Goal: Task Accomplishment & Management: Use online tool/utility

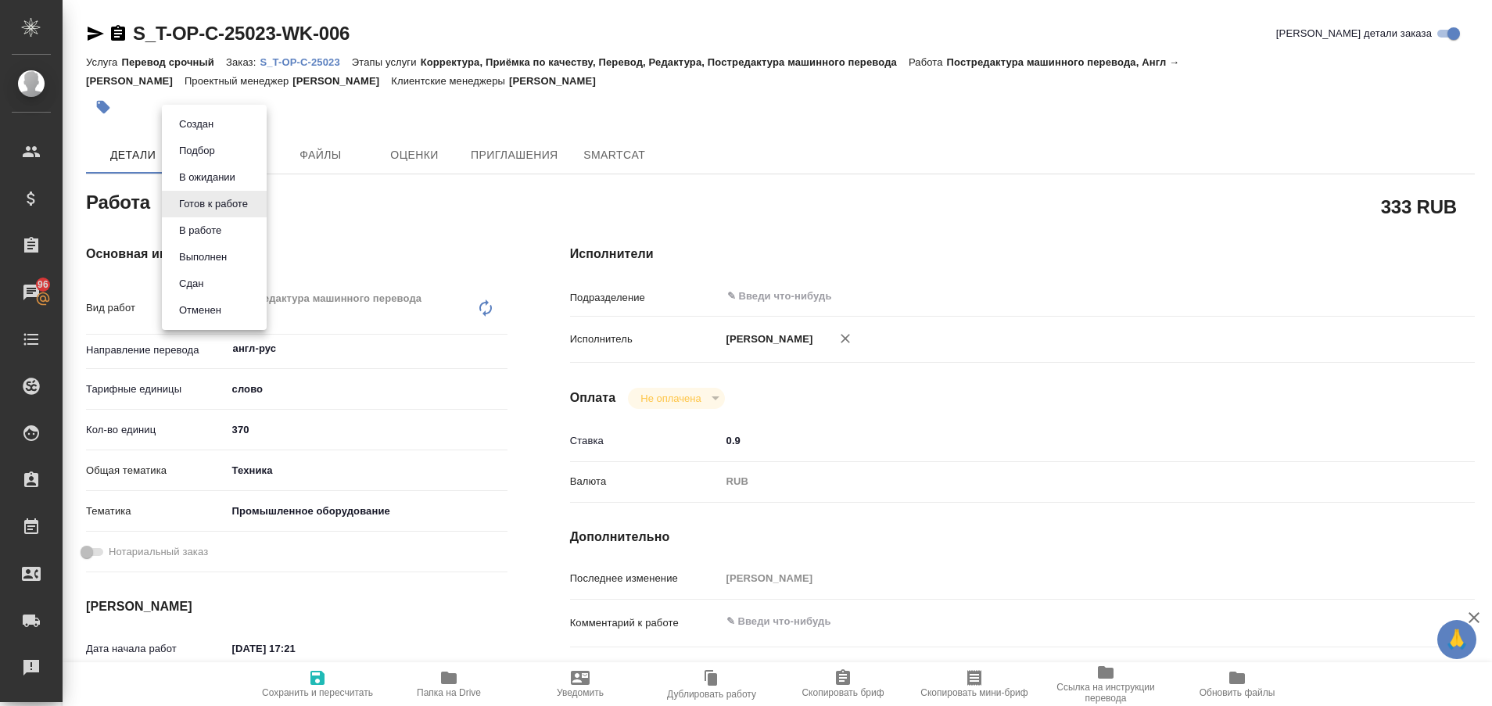
click at [254, 206] on body "🙏 .cls-1 fill:#fff; AWATERA Plastinina Anastasia Клиенты Спецификации Заказы 96…" at bounding box center [746, 353] width 1492 height 706
click at [225, 259] on button "Выполнен" at bounding box center [202, 257] width 57 height 17
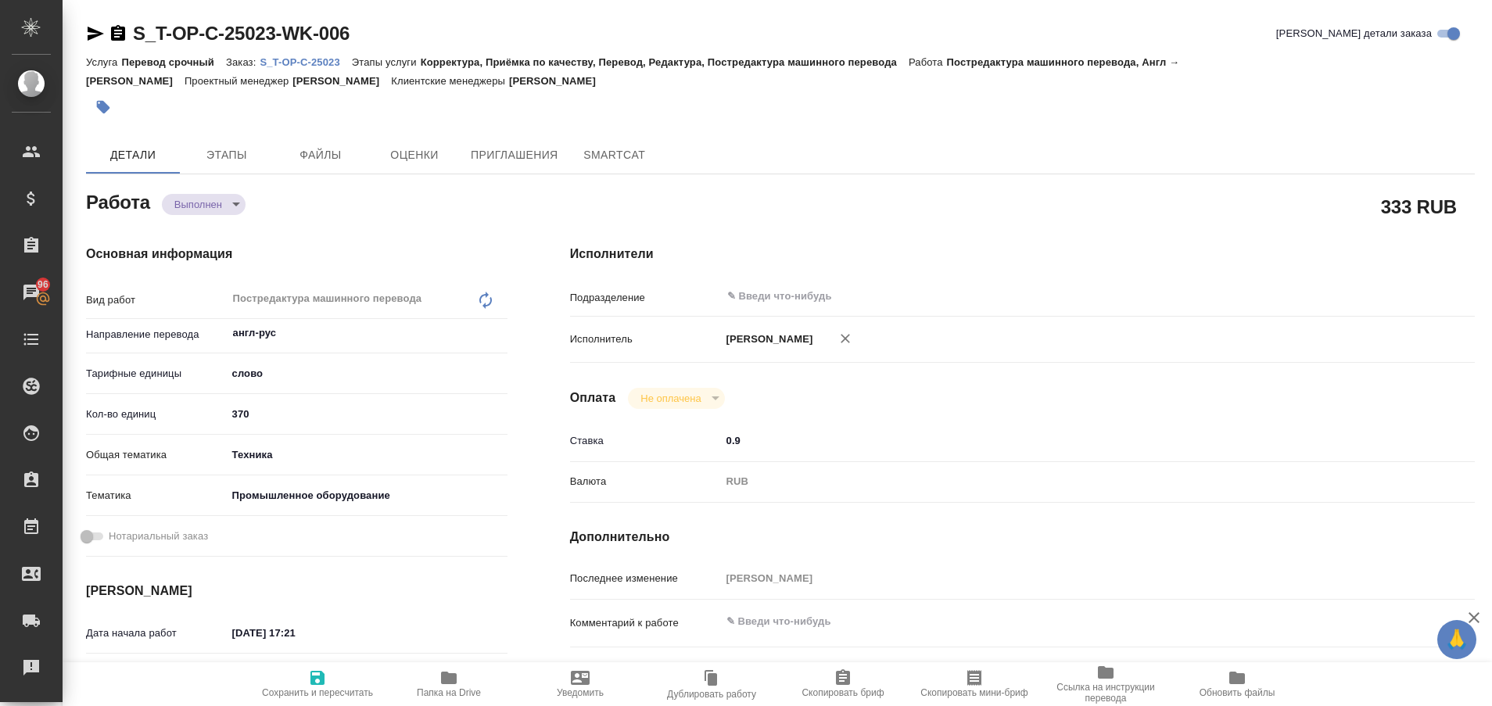
type textarea "x"
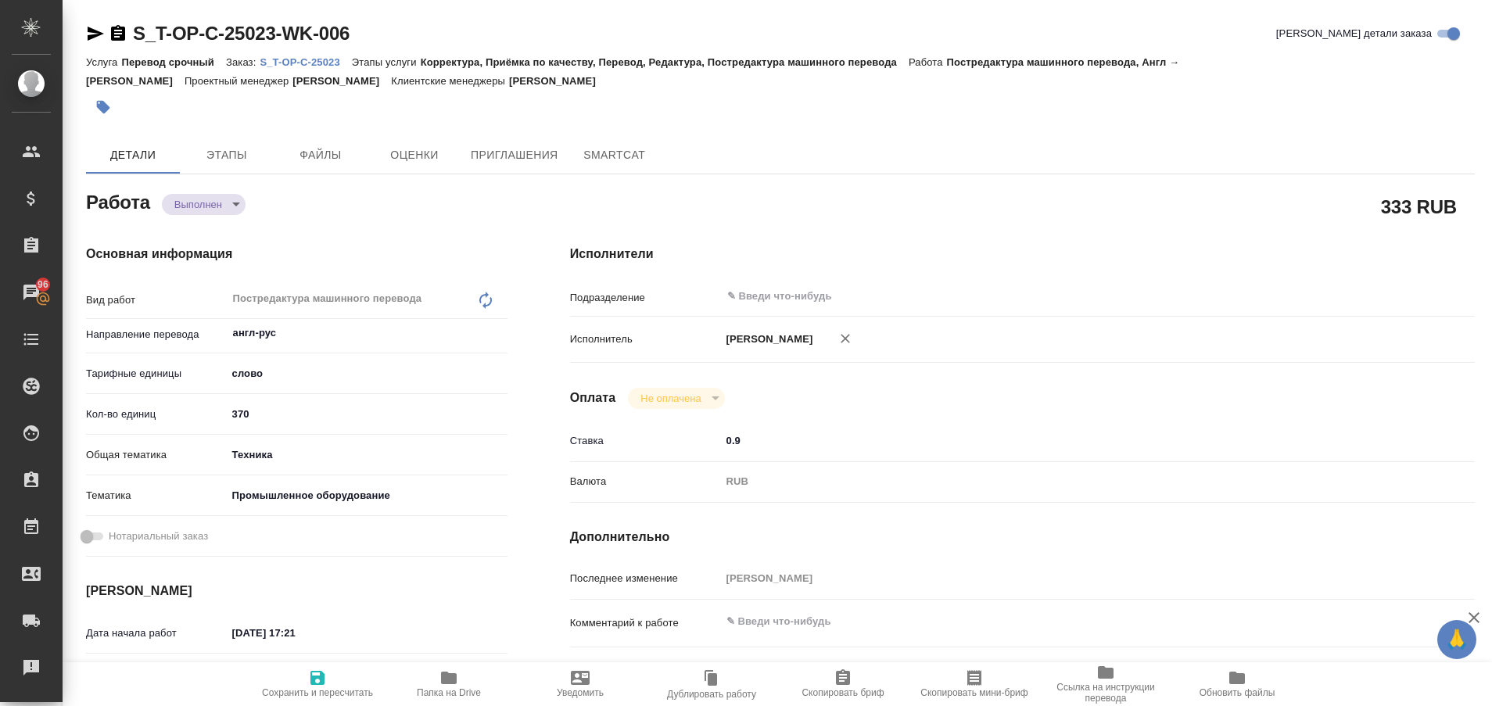
type textarea "x"
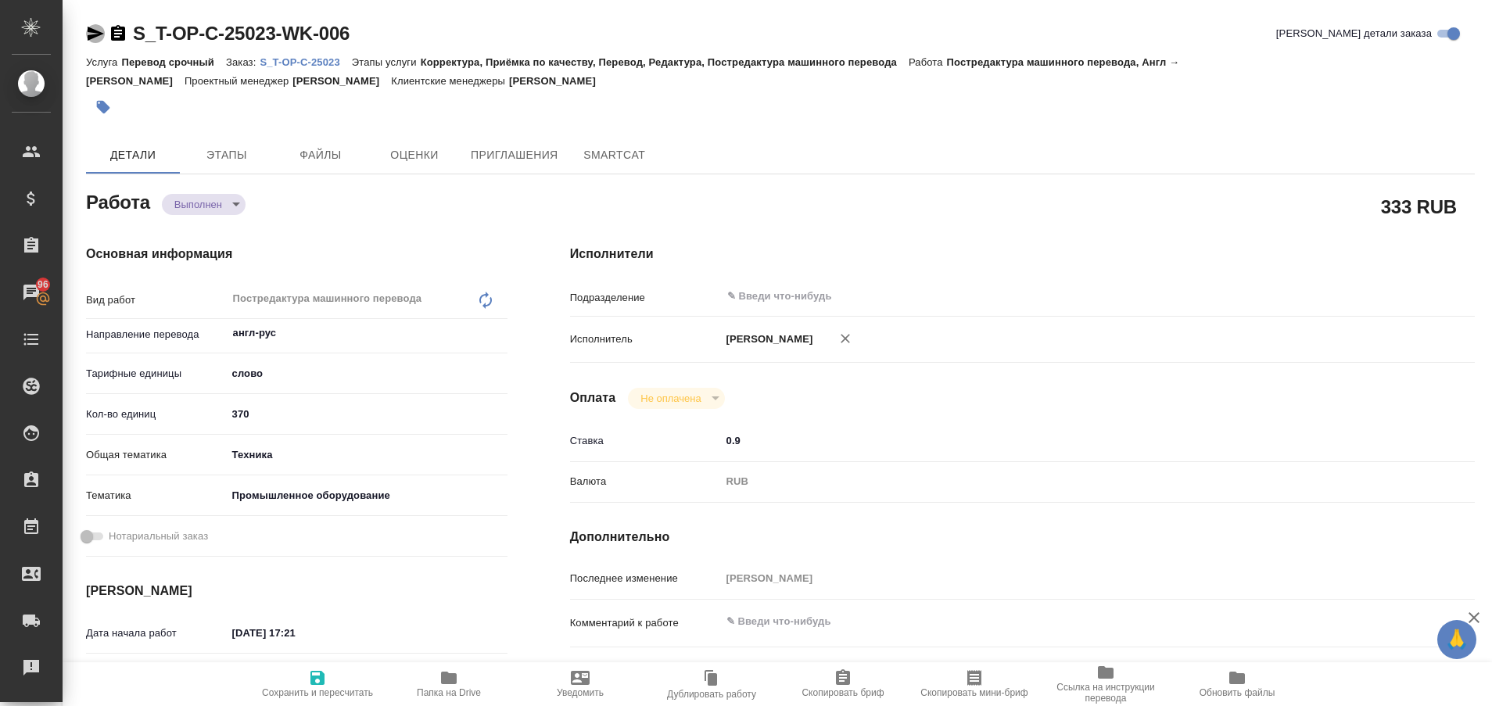
click at [95, 39] on icon "button" at bounding box center [95, 33] width 19 height 19
type textarea "x"
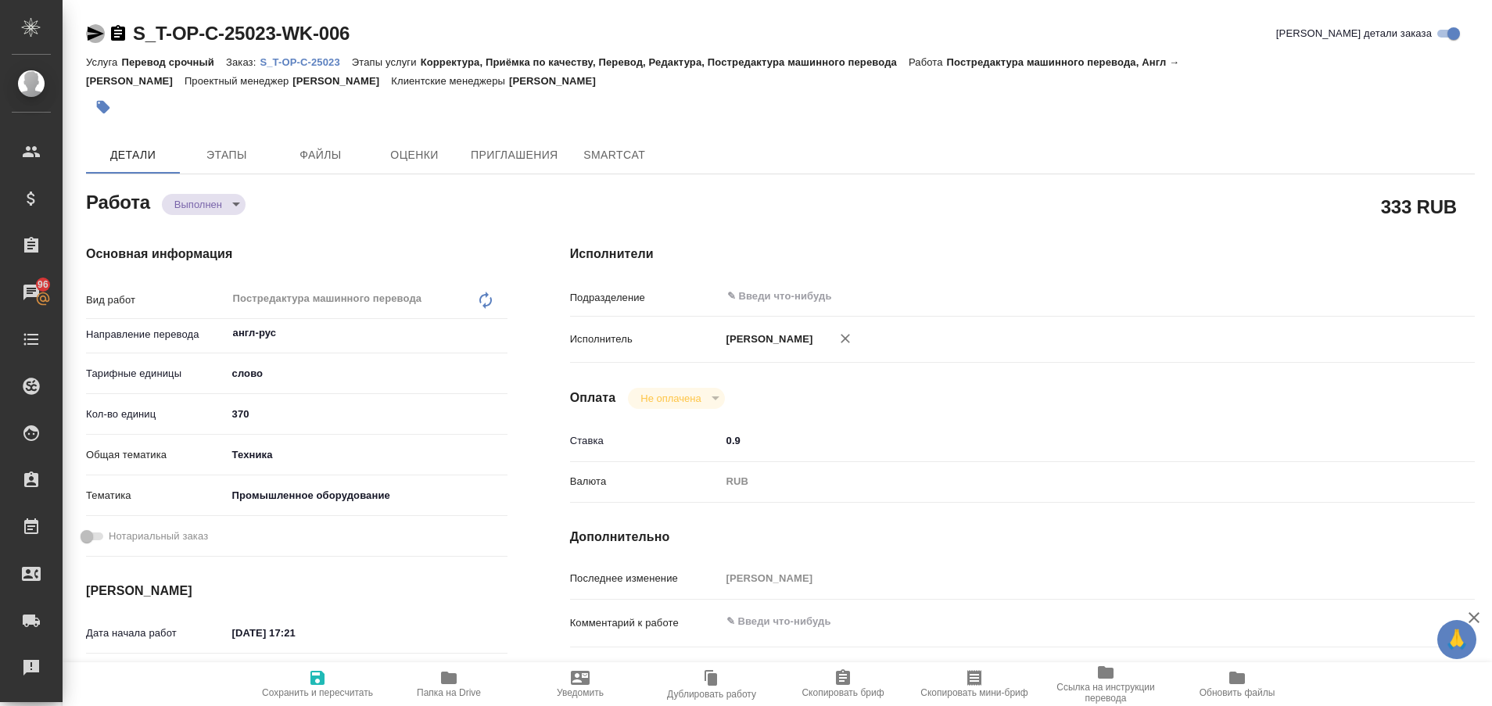
type textarea "x"
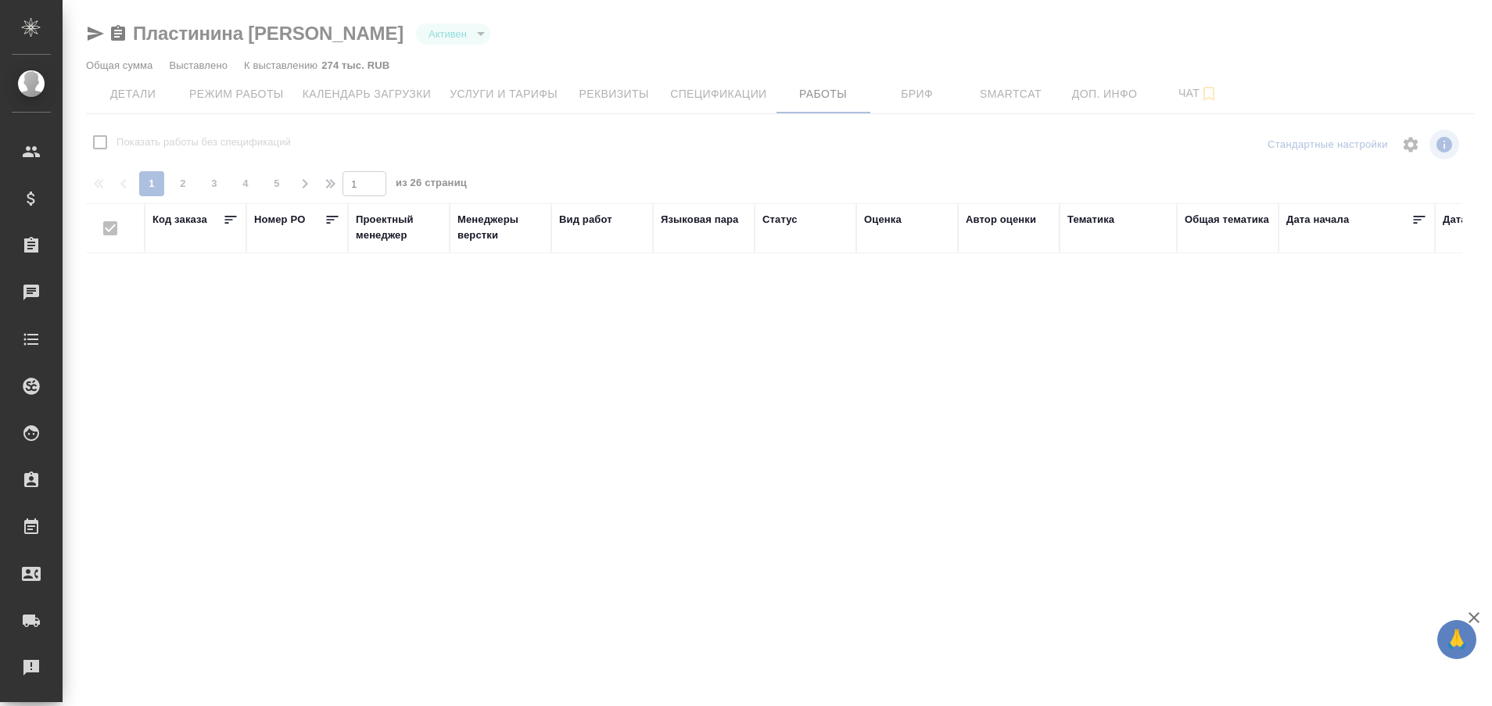
checkbox input "false"
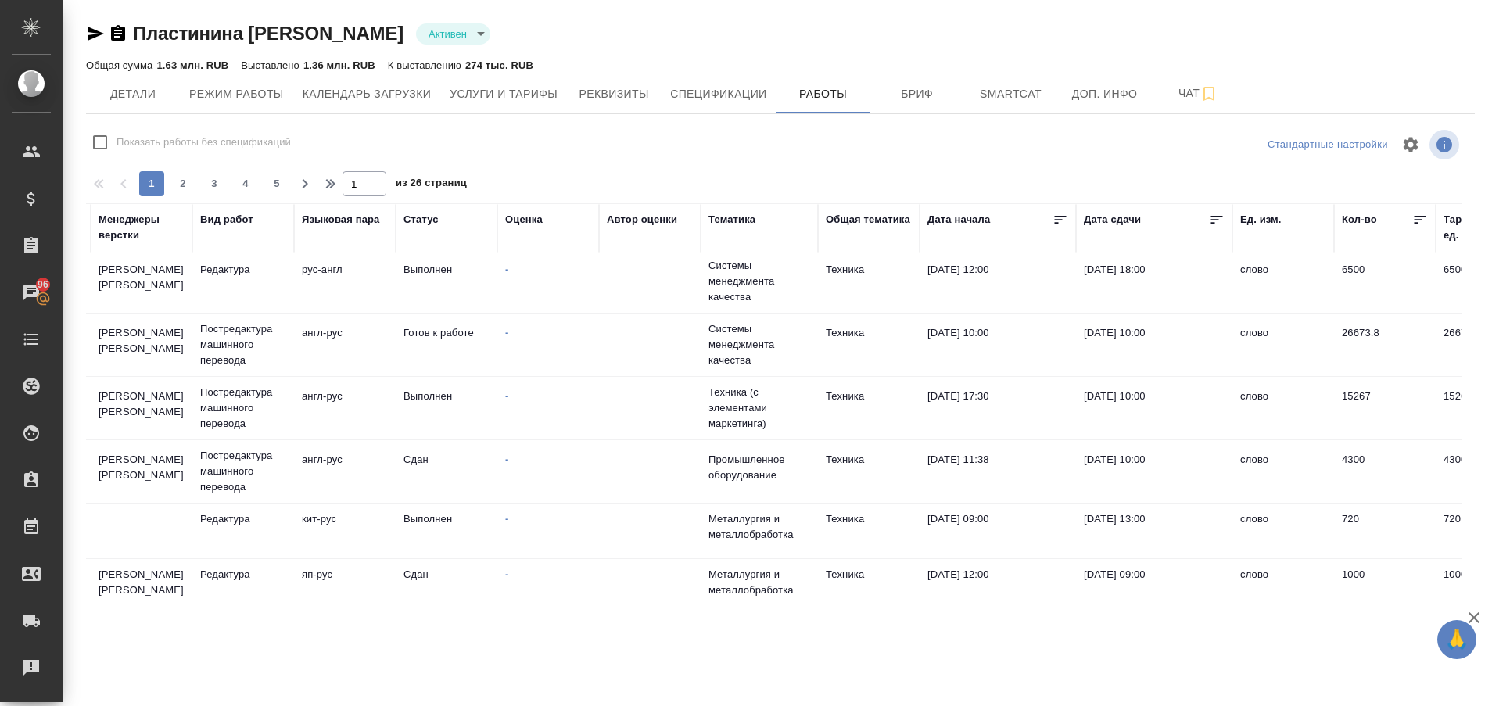
scroll to position [614, 359]
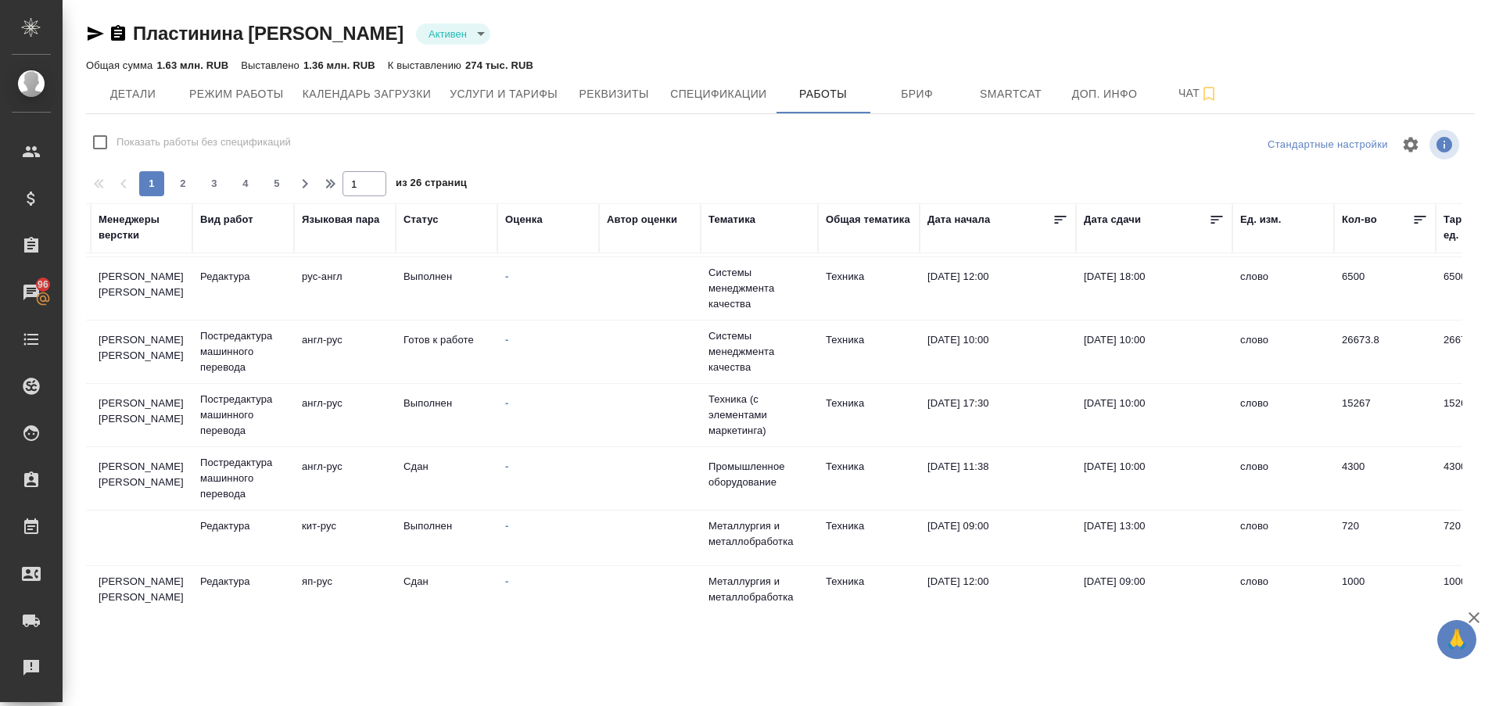
click at [419, 216] on div "Статус" at bounding box center [420, 220] width 35 height 16
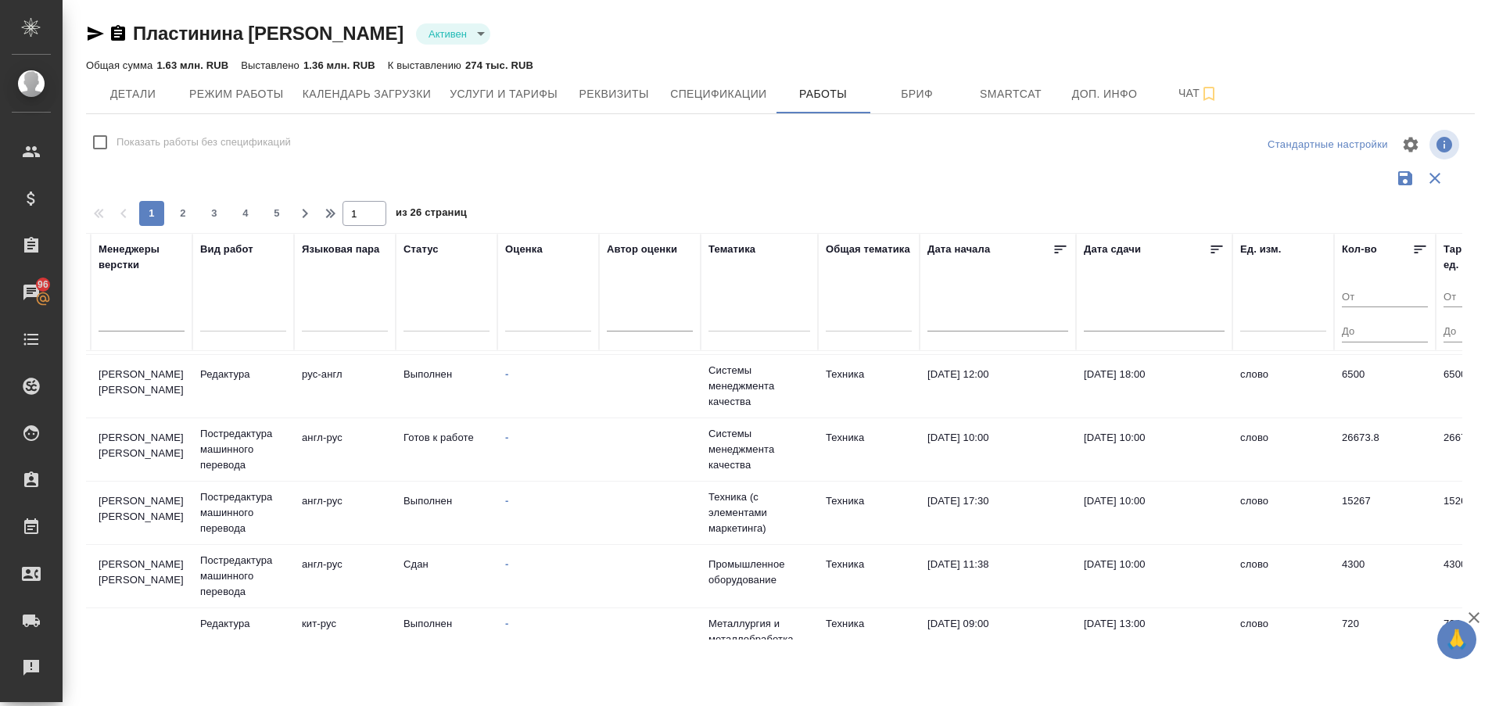
click at [421, 324] on div at bounding box center [446, 316] width 86 height 23
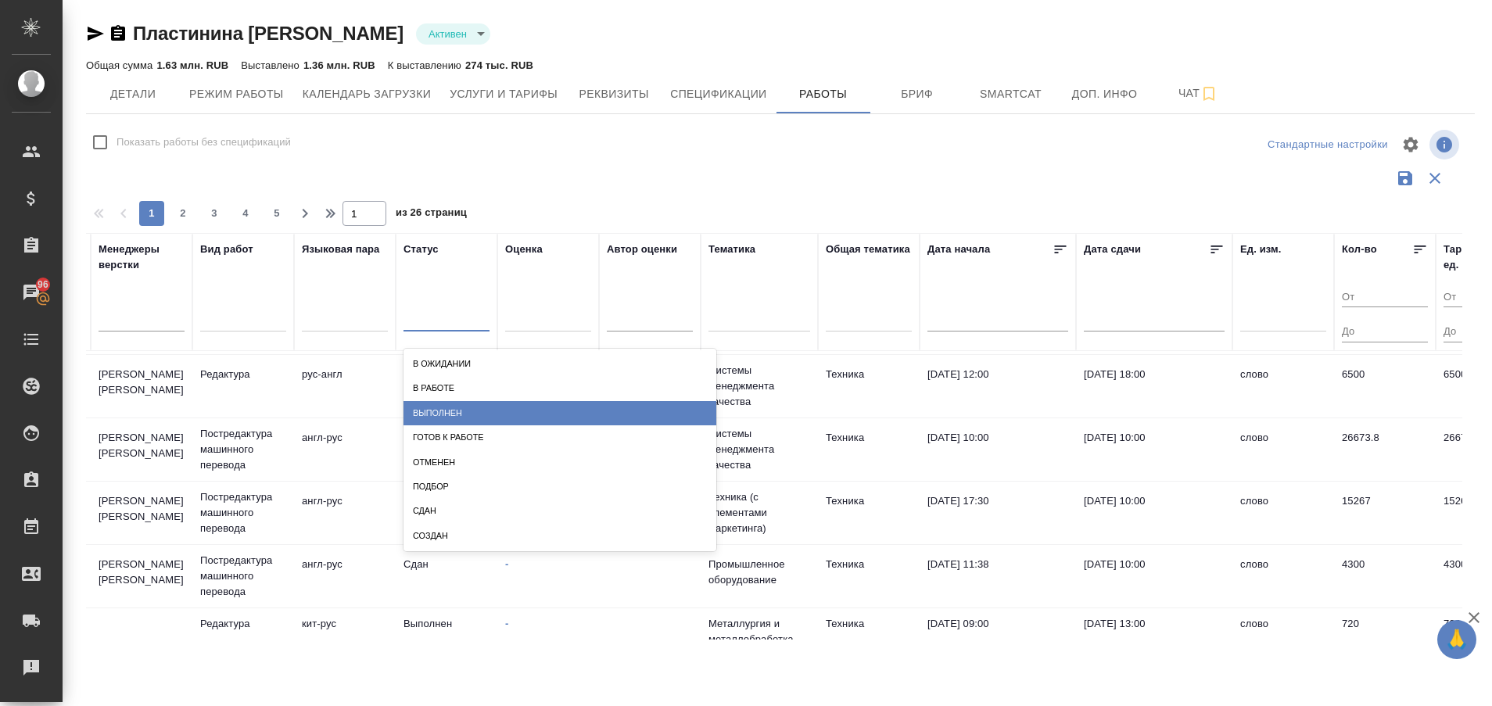
click at [429, 417] on div "Выполнен" at bounding box center [559, 413] width 313 height 24
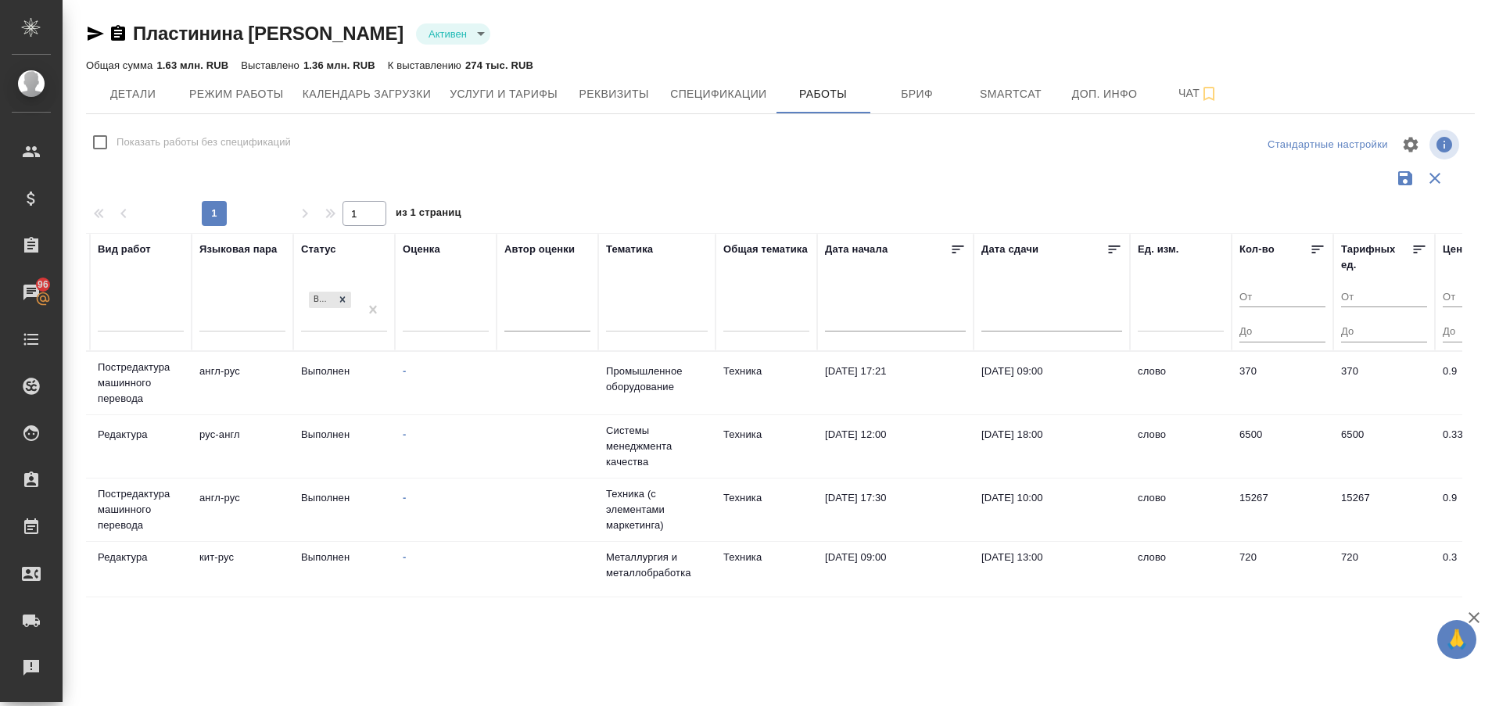
scroll to position [0, 0]
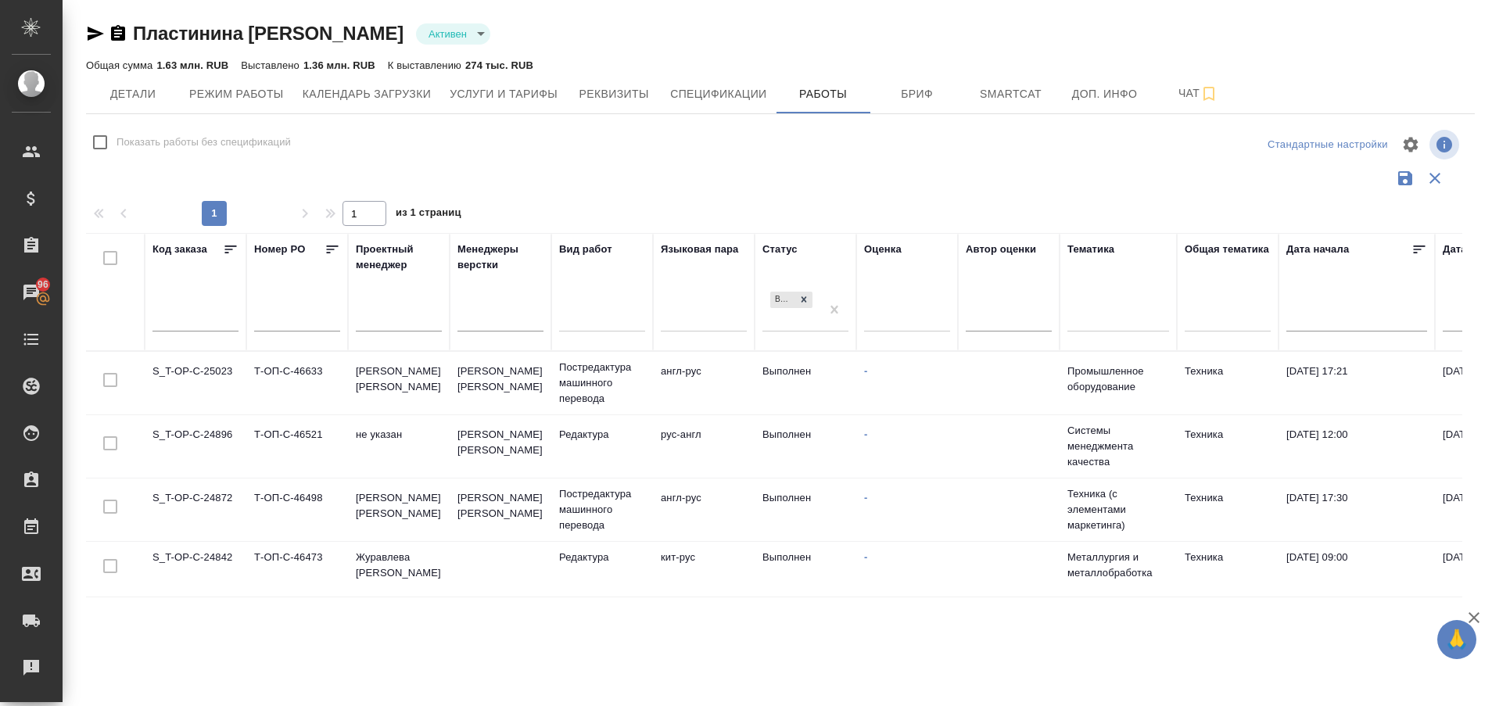
click at [208, 365] on td "S_T-OP-C-25023" at bounding box center [196, 383] width 102 height 55
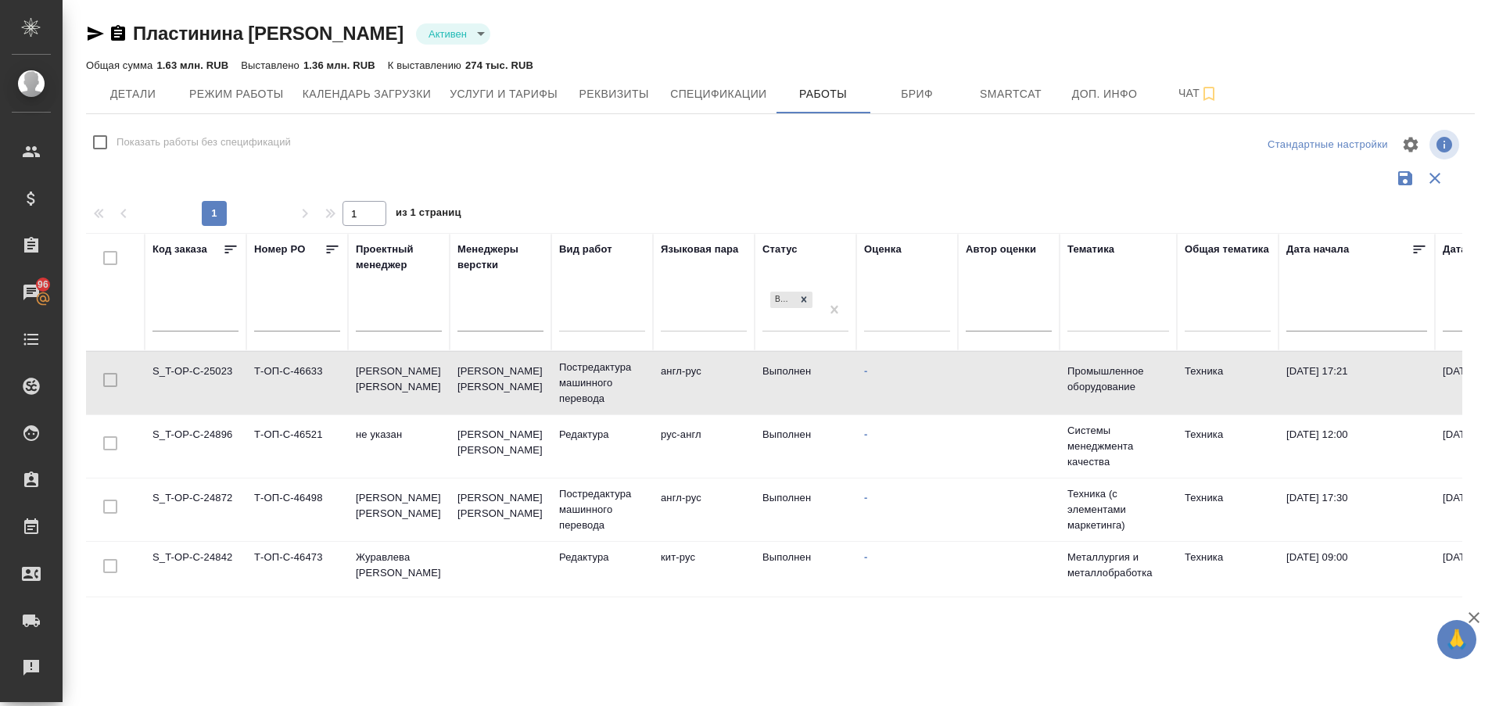
click at [208, 365] on td "S_T-OP-C-25023" at bounding box center [196, 383] width 102 height 55
click at [181, 428] on td "S_T-OP-C-24896" at bounding box center [196, 446] width 102 height 55
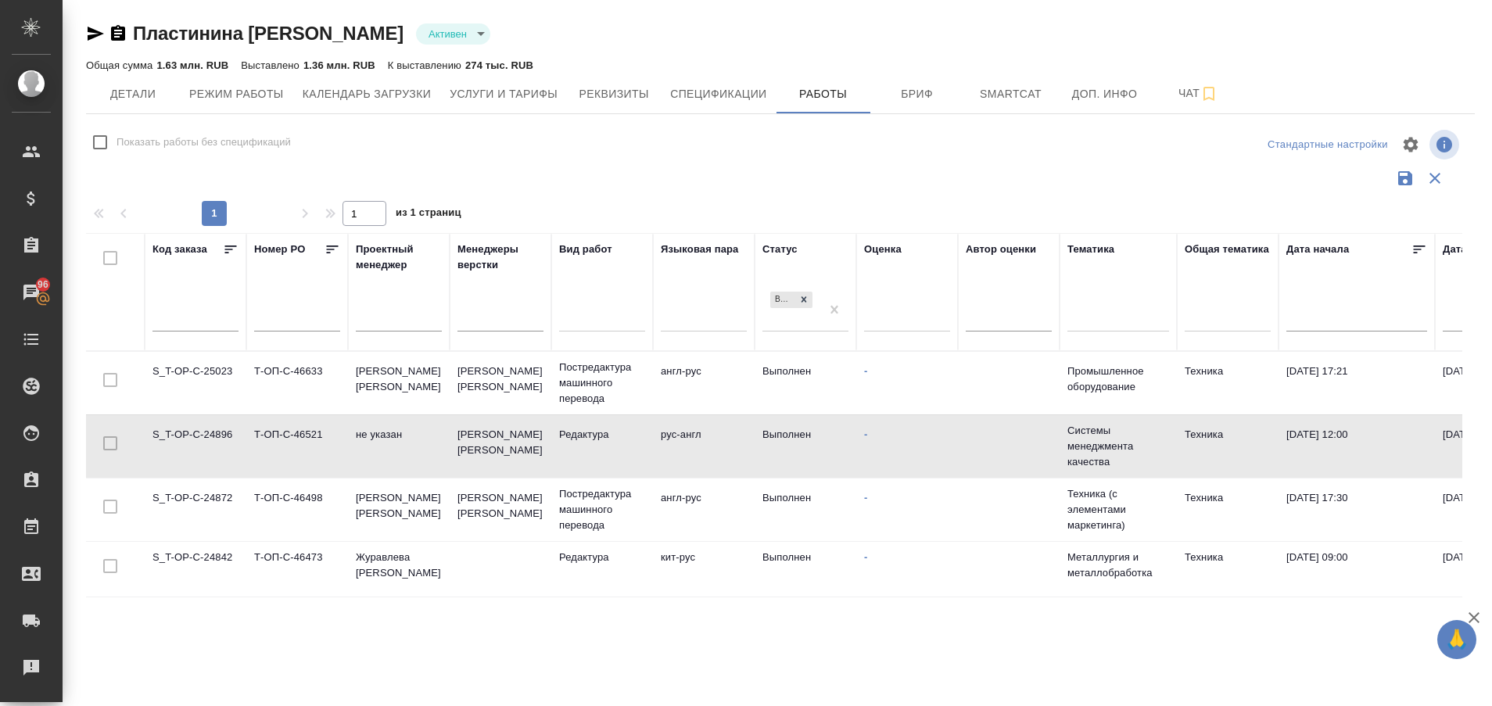
click at [181, 428] on td "S_T-OP-C-24896" at bounding box center [196, 446] width 102 height 55
click at [203, 492] on td "S_T-OP-C-24872" at bounding box center [196, 509] width 102 height 55
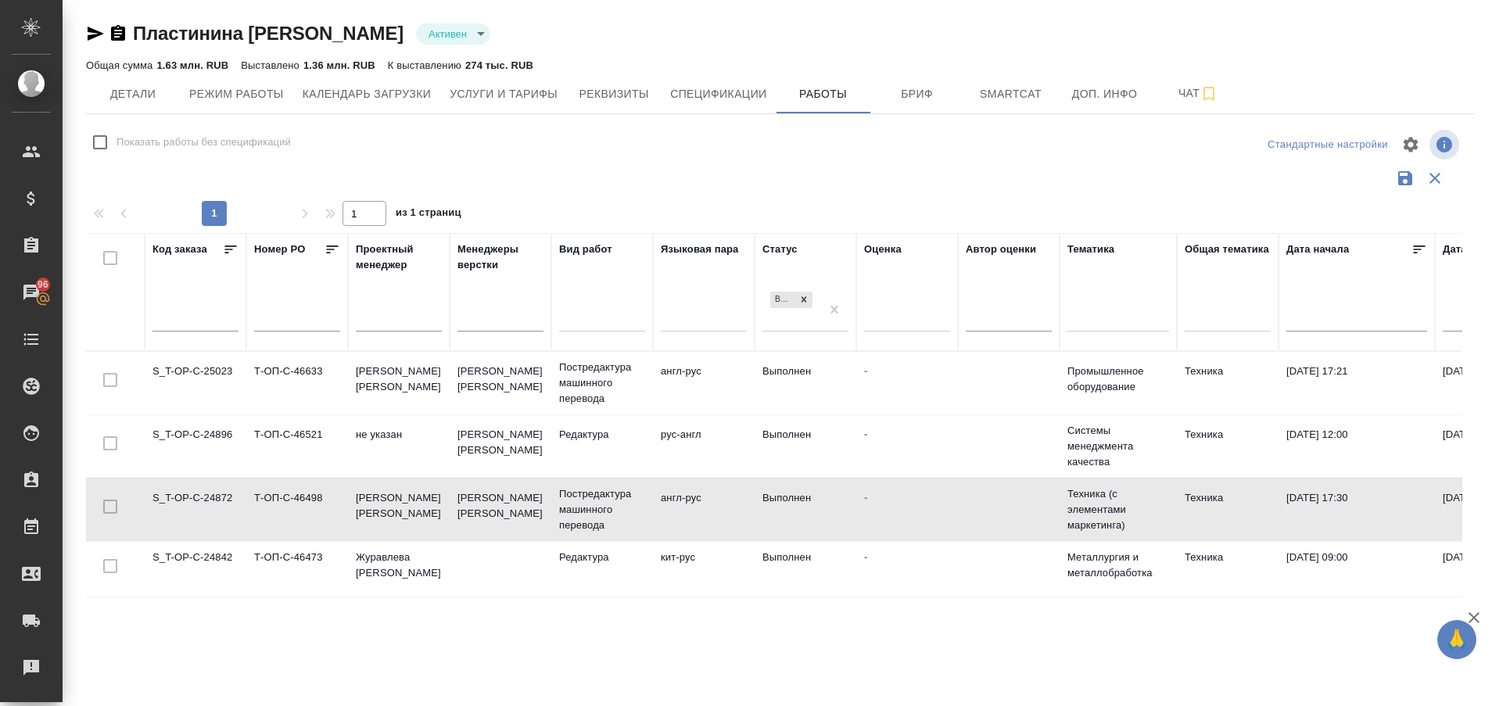
click at [203, 492] on td "S_T-OP-C-24872" at bounding box center [196, 509] width 102 height 55
click at [175, 554] on td "S_T-OP-C-24842" at bounding box center [196, 569] width 102 height 55
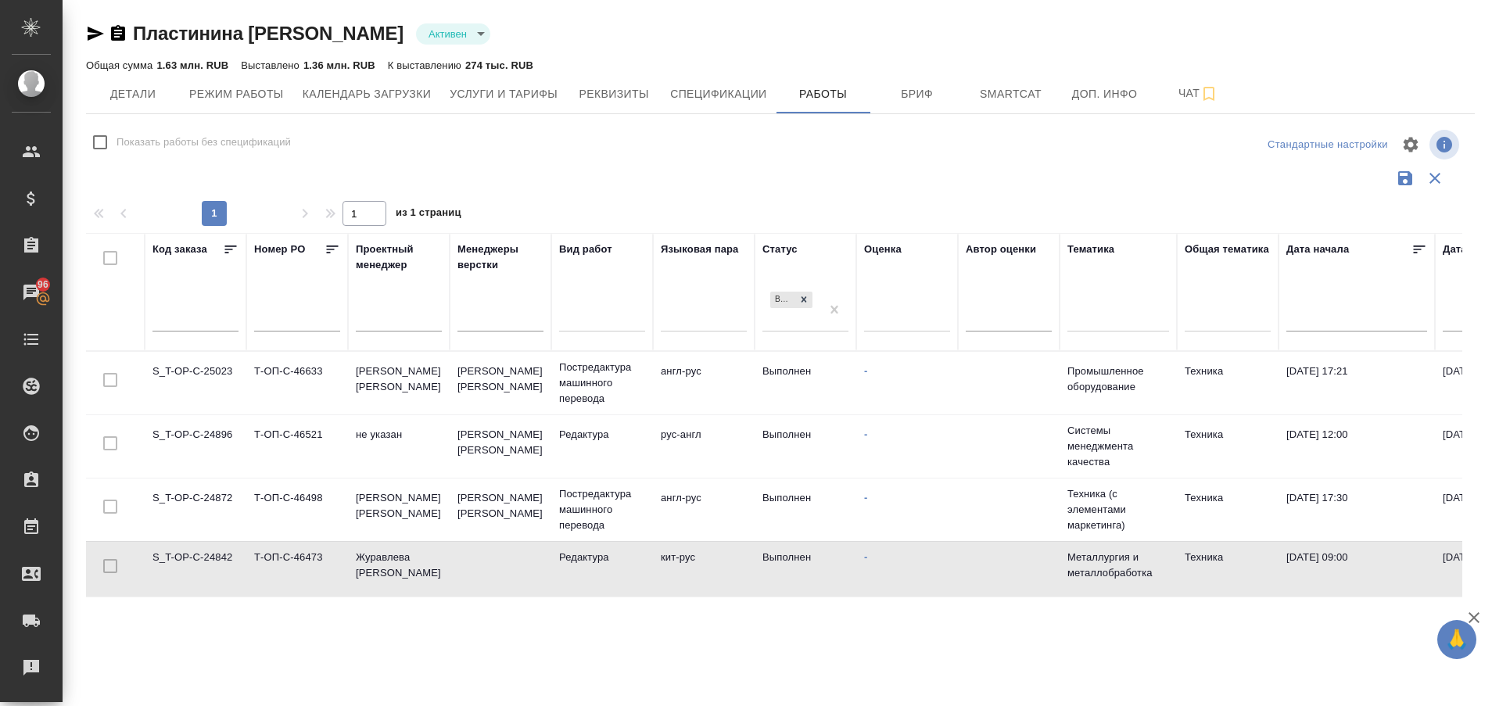
click at [175, 554] on td "S_T-OP-C-24842" at bounding box center [196, 569] width 102 height 55
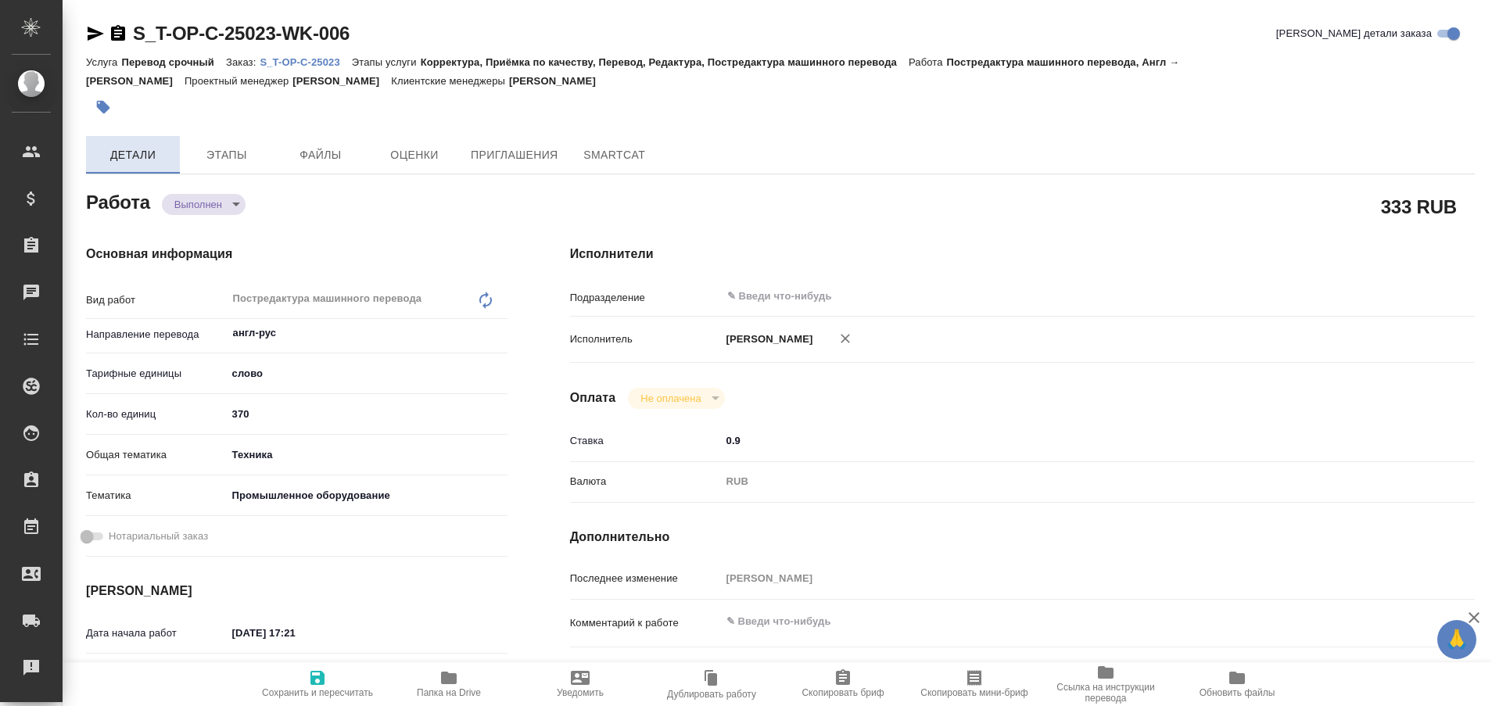
type textarea "x"
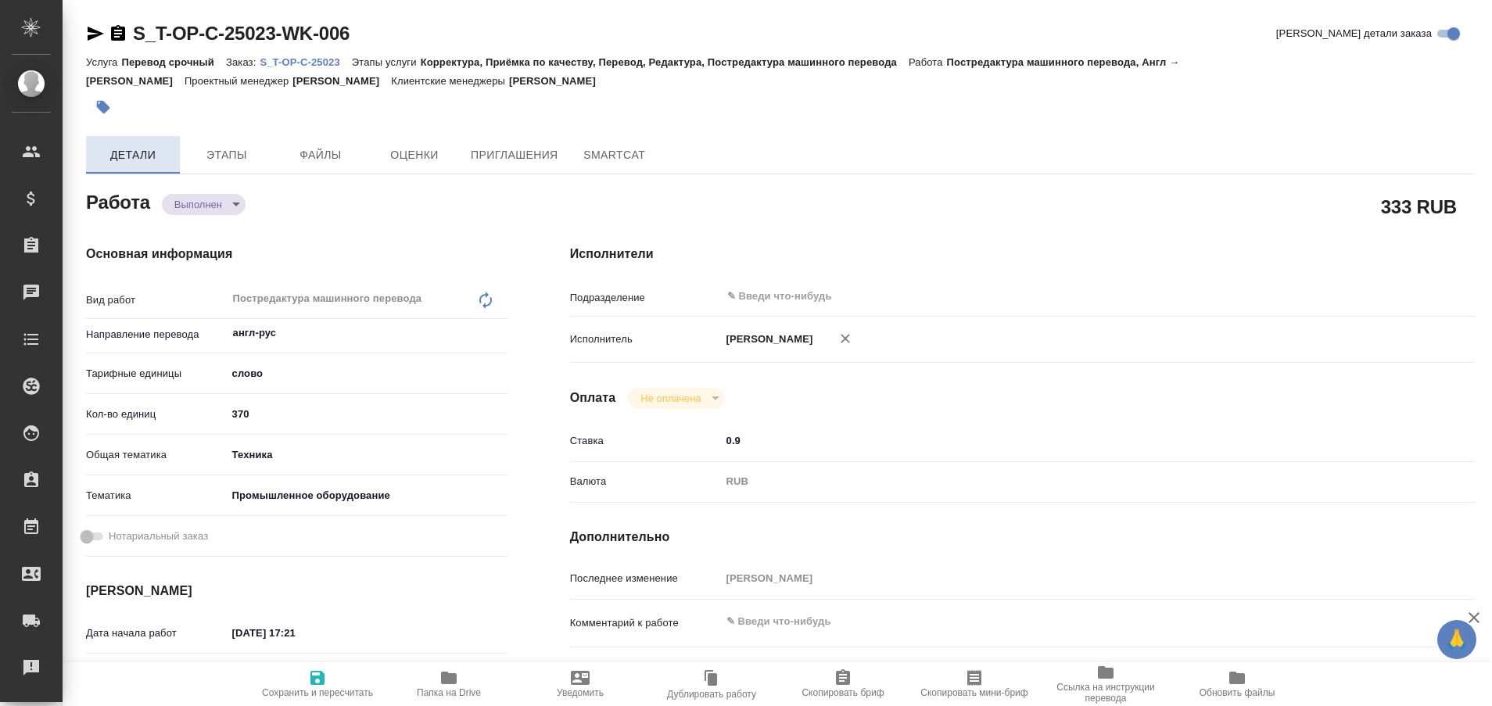
type textarea "x"
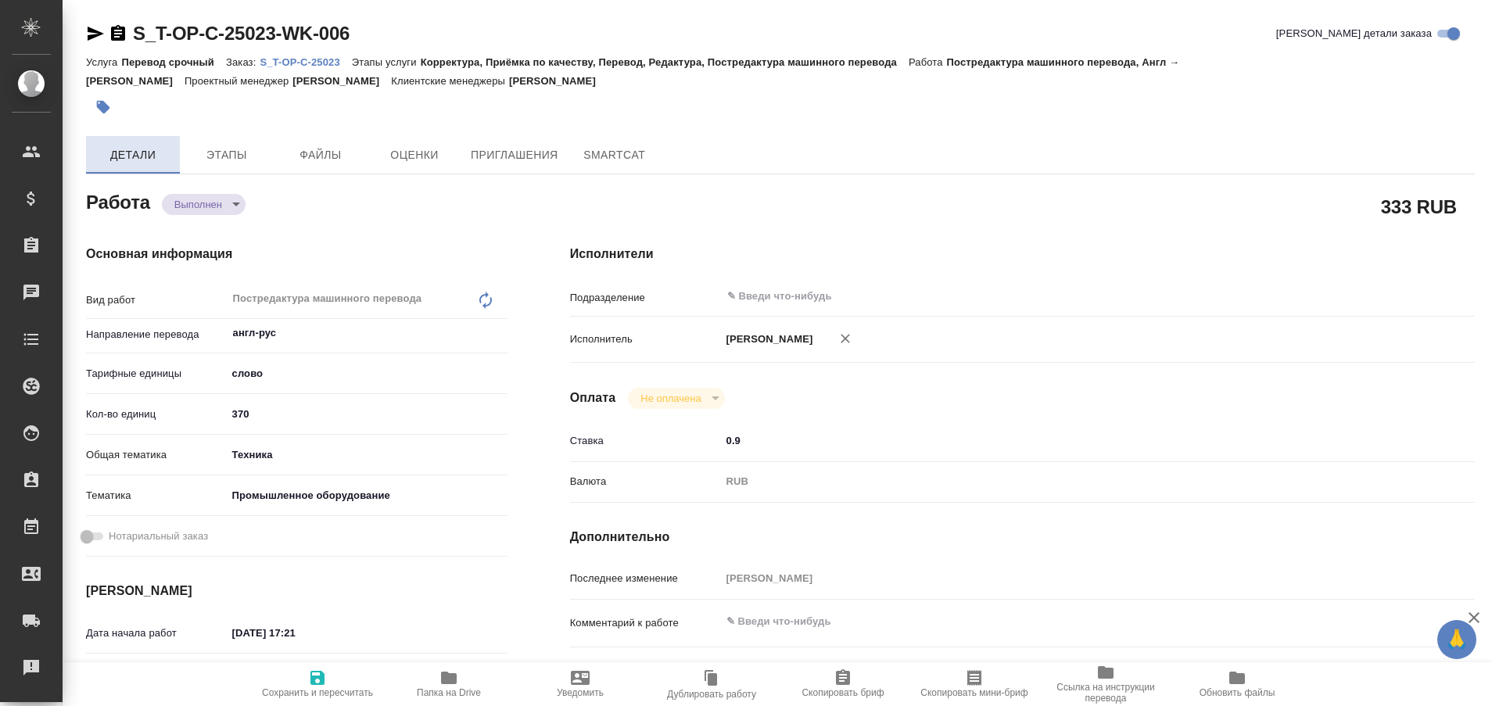
type textarea "x"
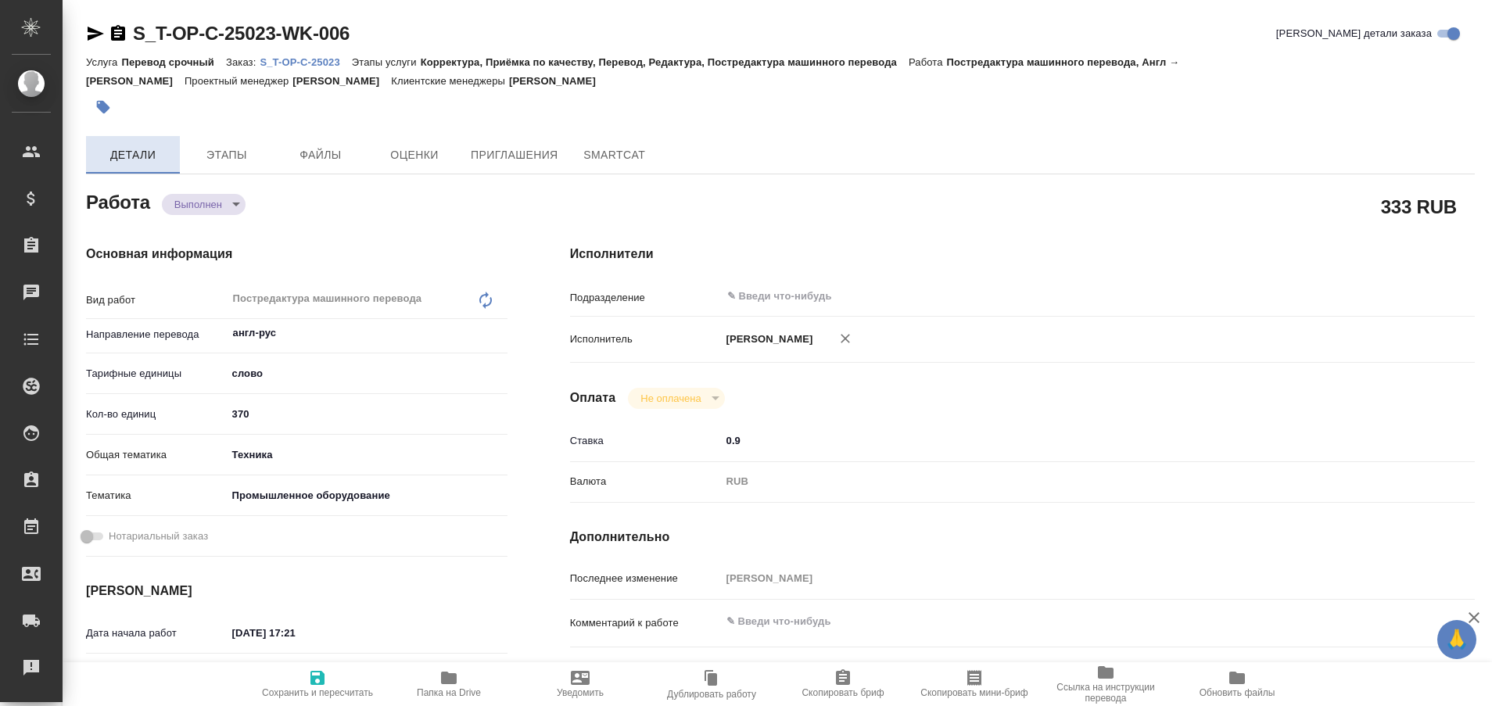
type textarea "x"
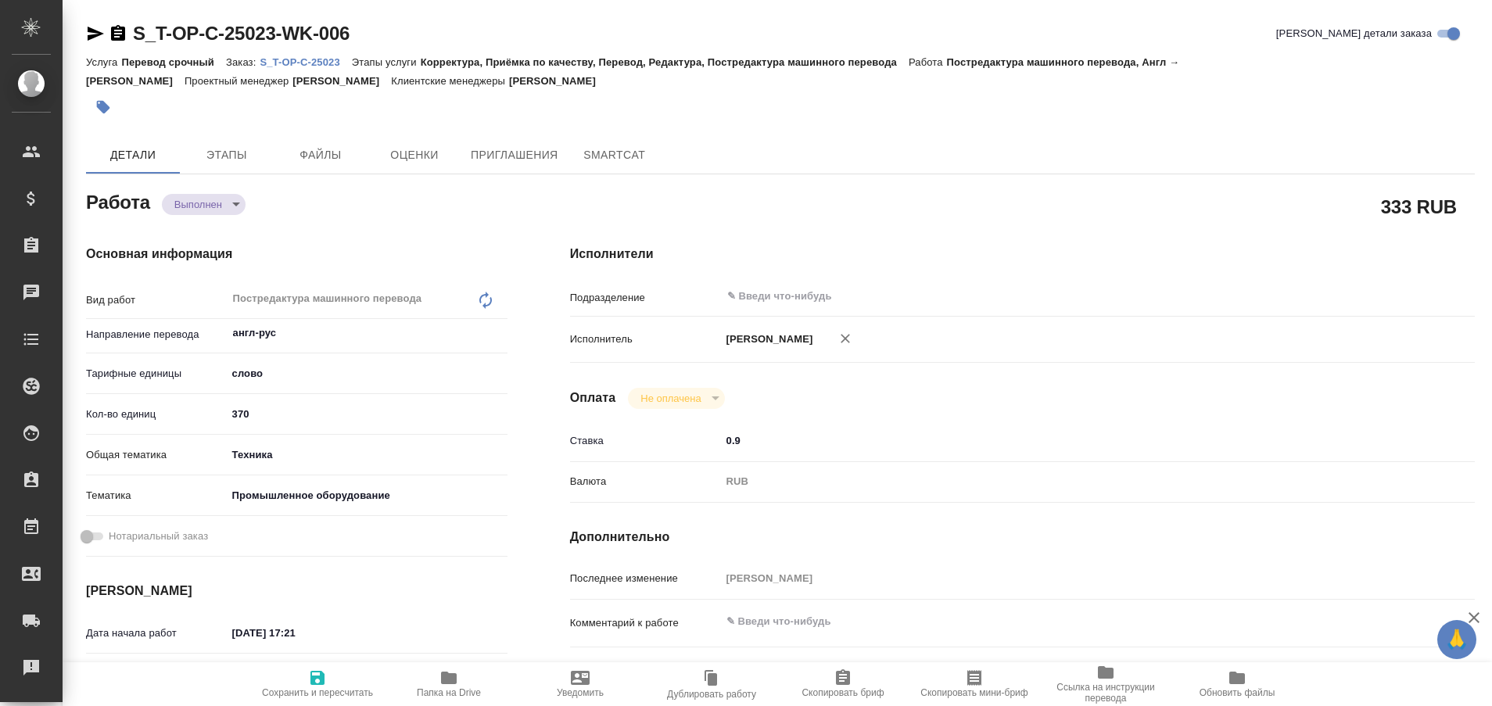
type textarea "x"
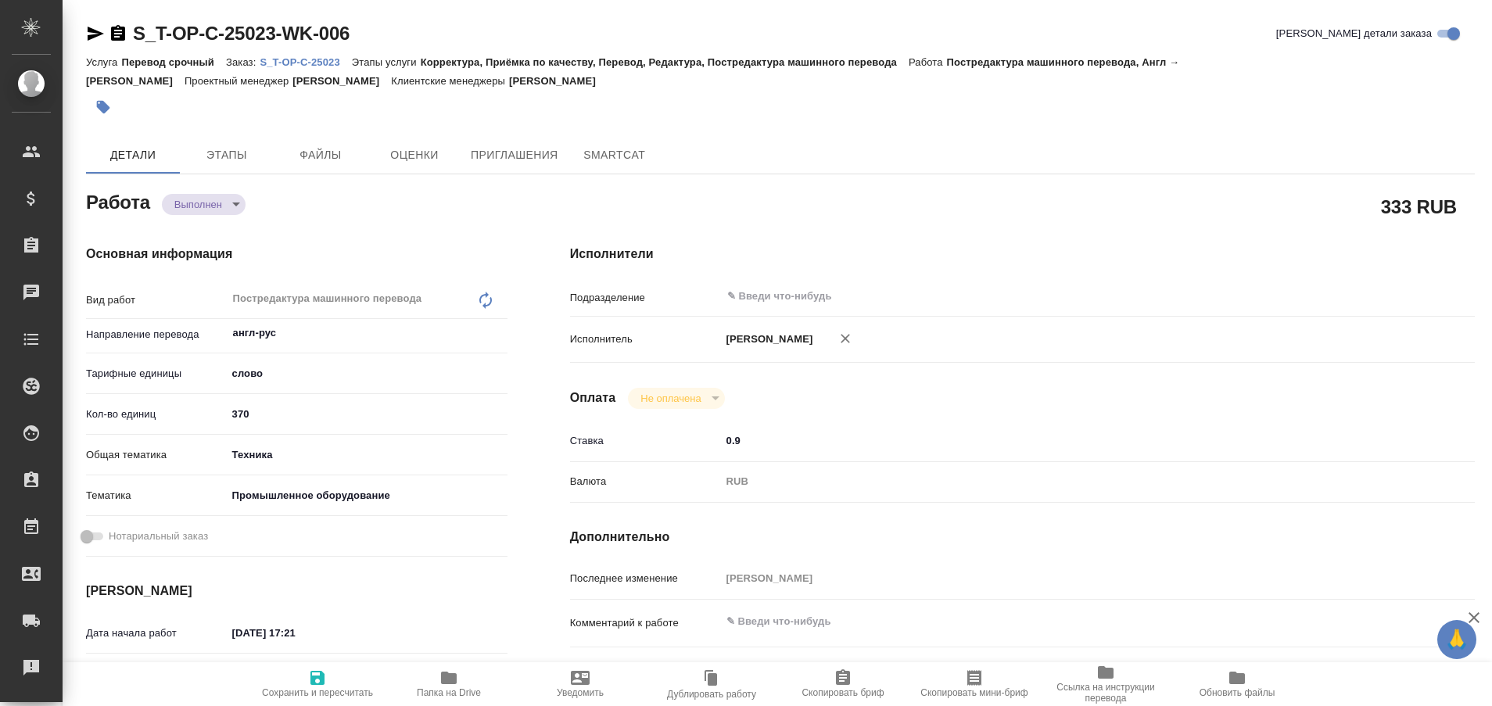
type textarea "x"
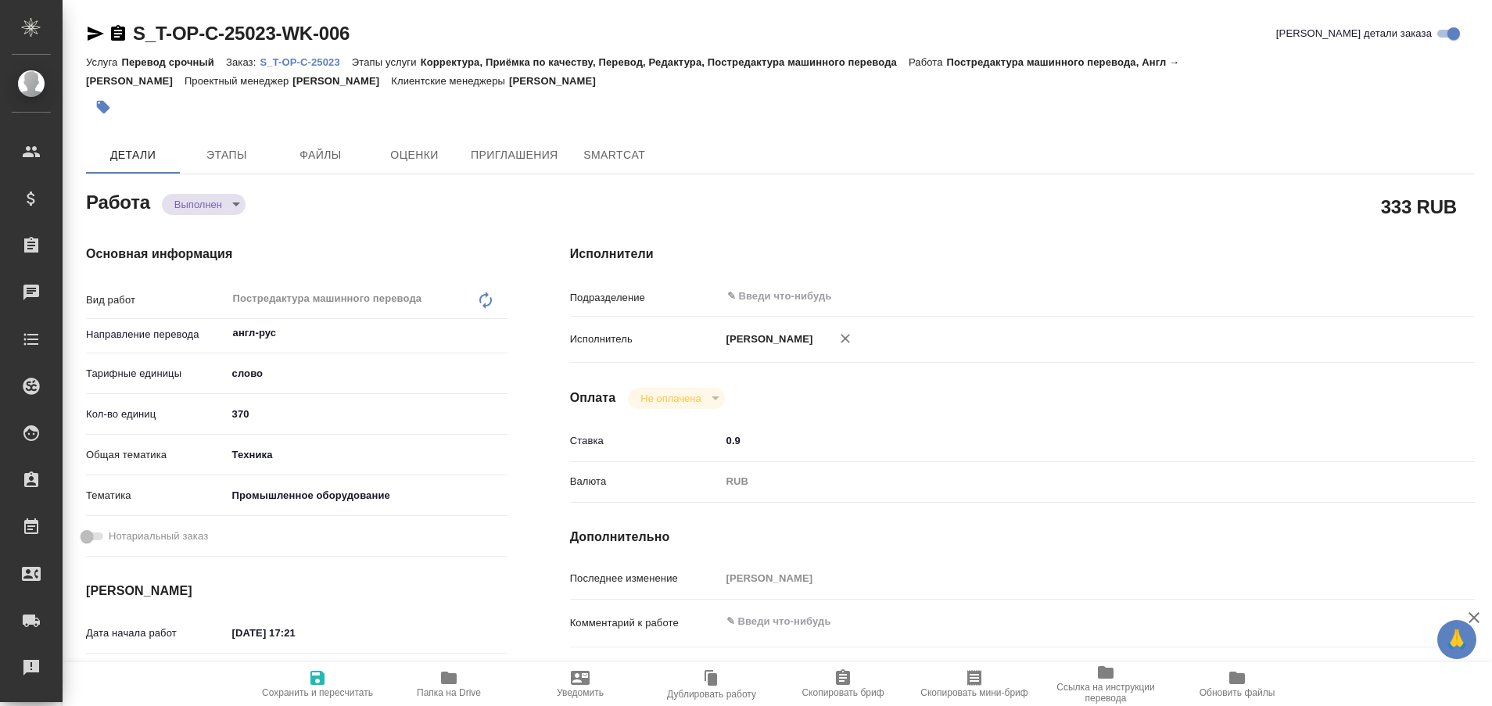
type textarea "x"
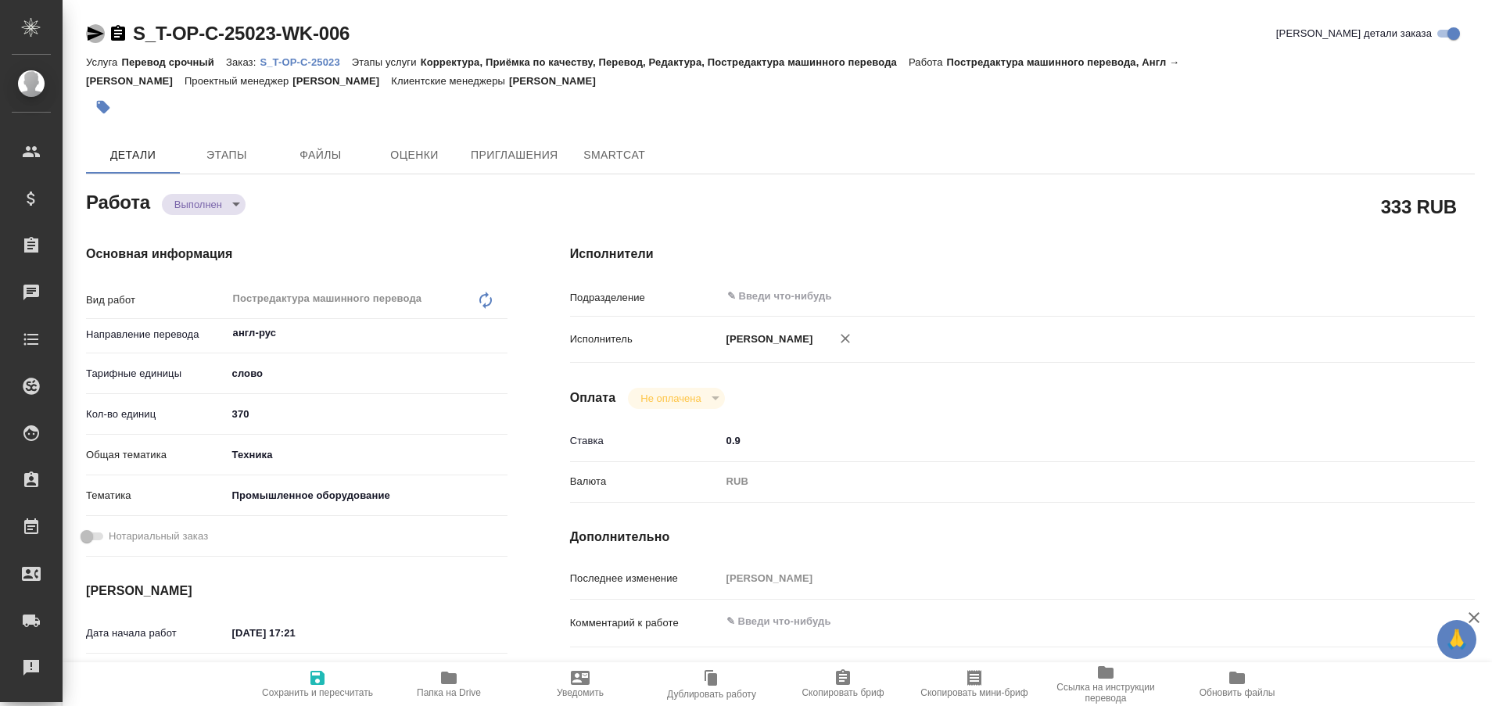
click at [89, 27] on icon "button" at bounding box center [95, 33] width 19 height 19
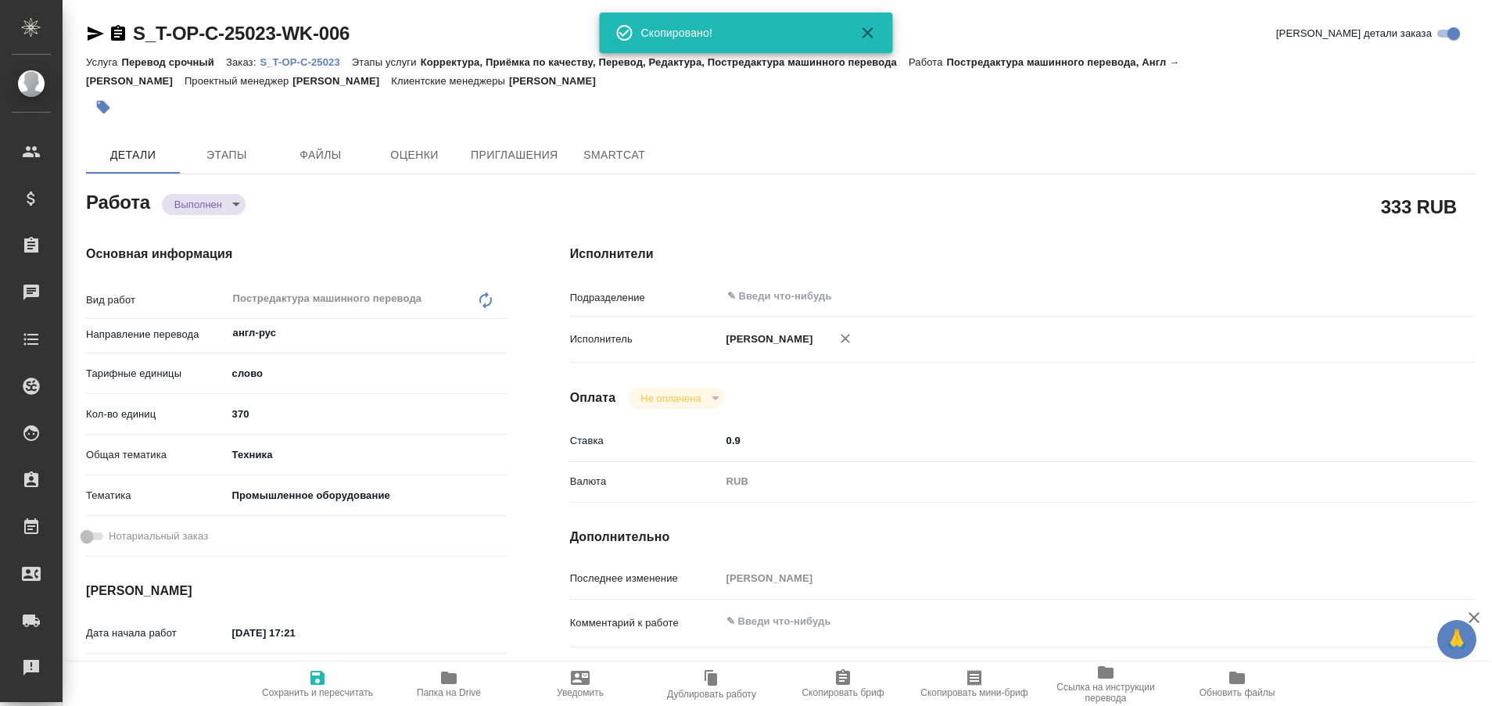
type textarea "x"
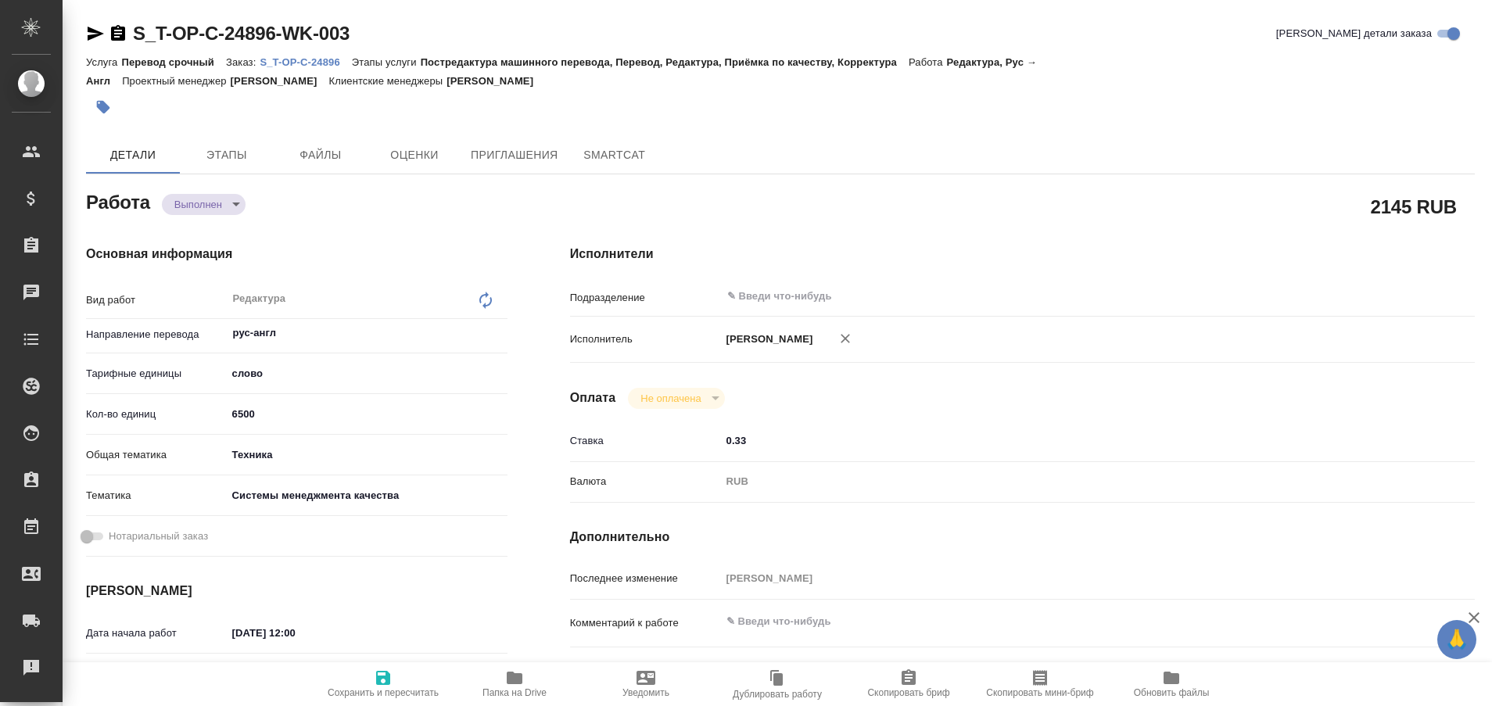
type textarea "x"
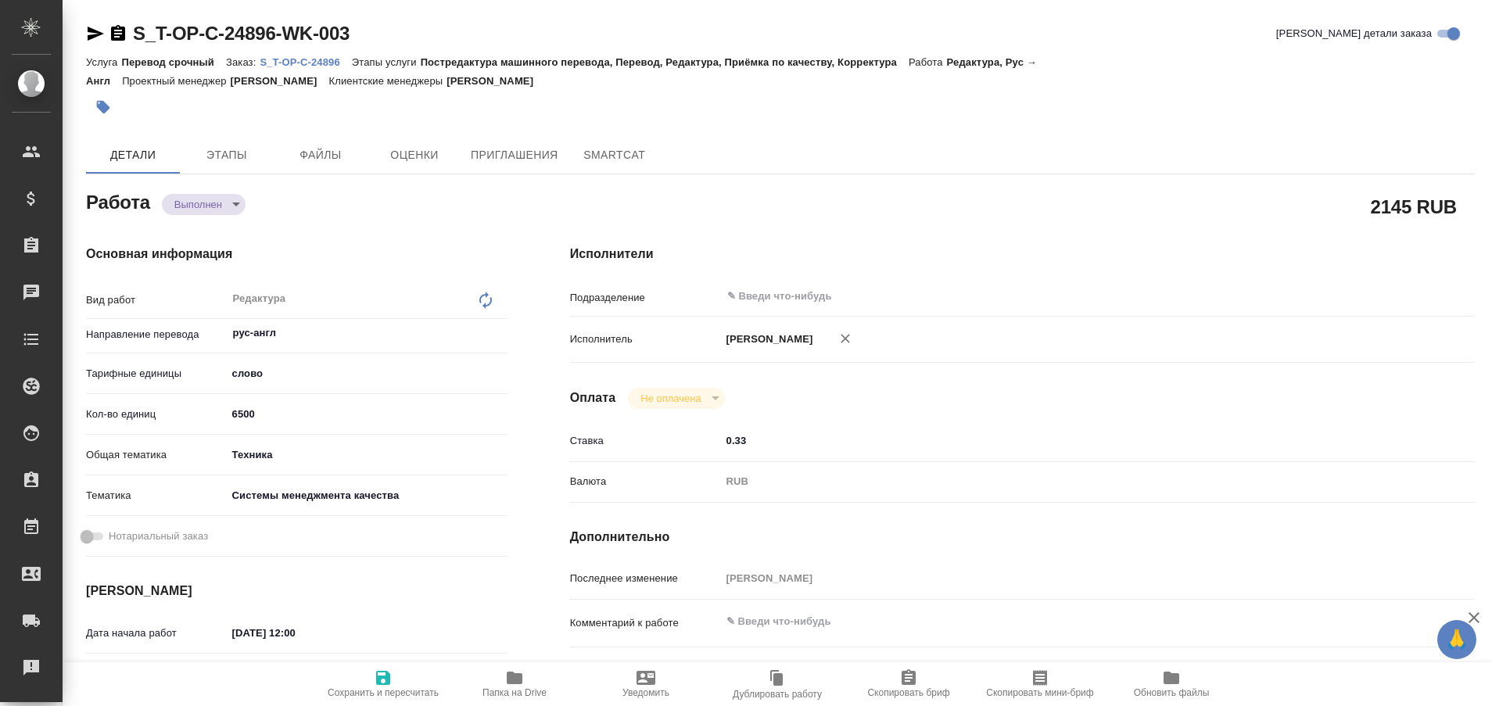
type textarea "x"
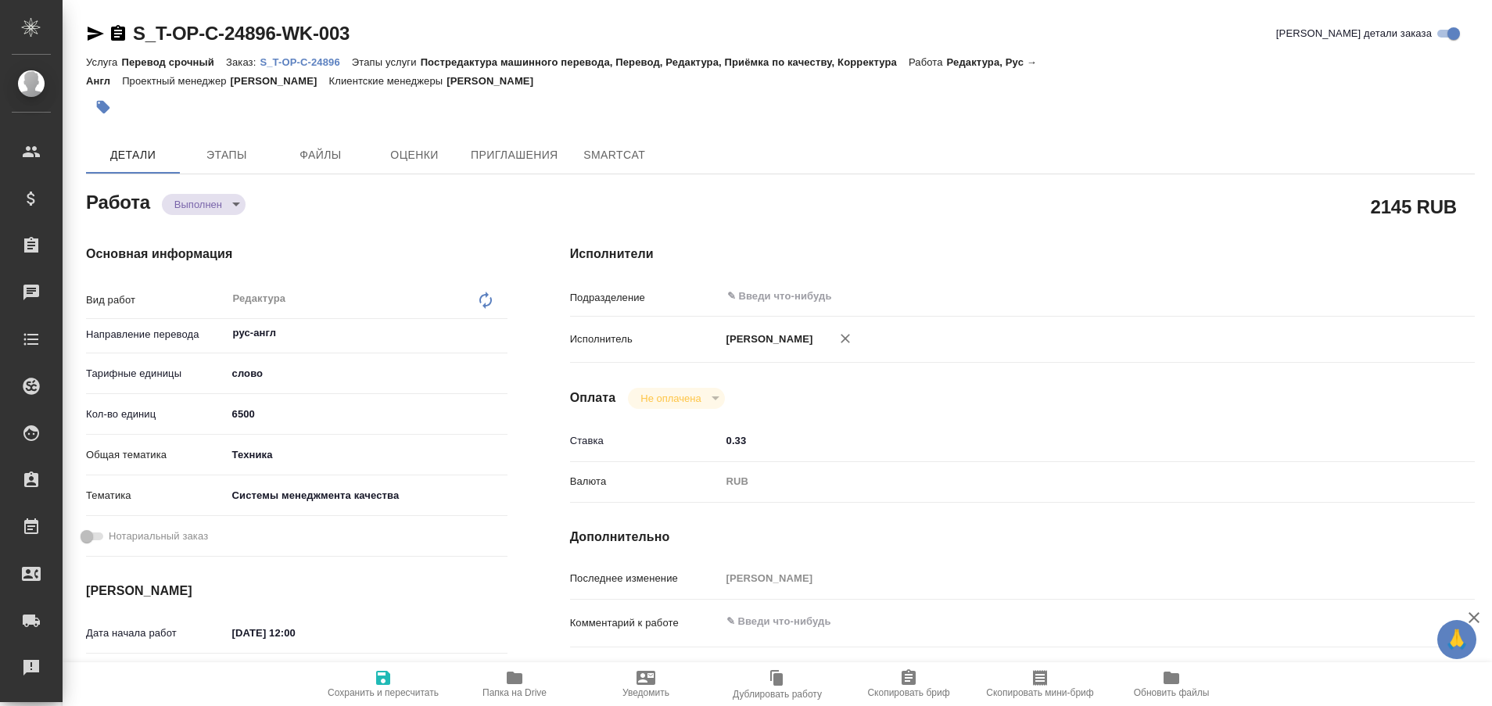
type textarea "x"
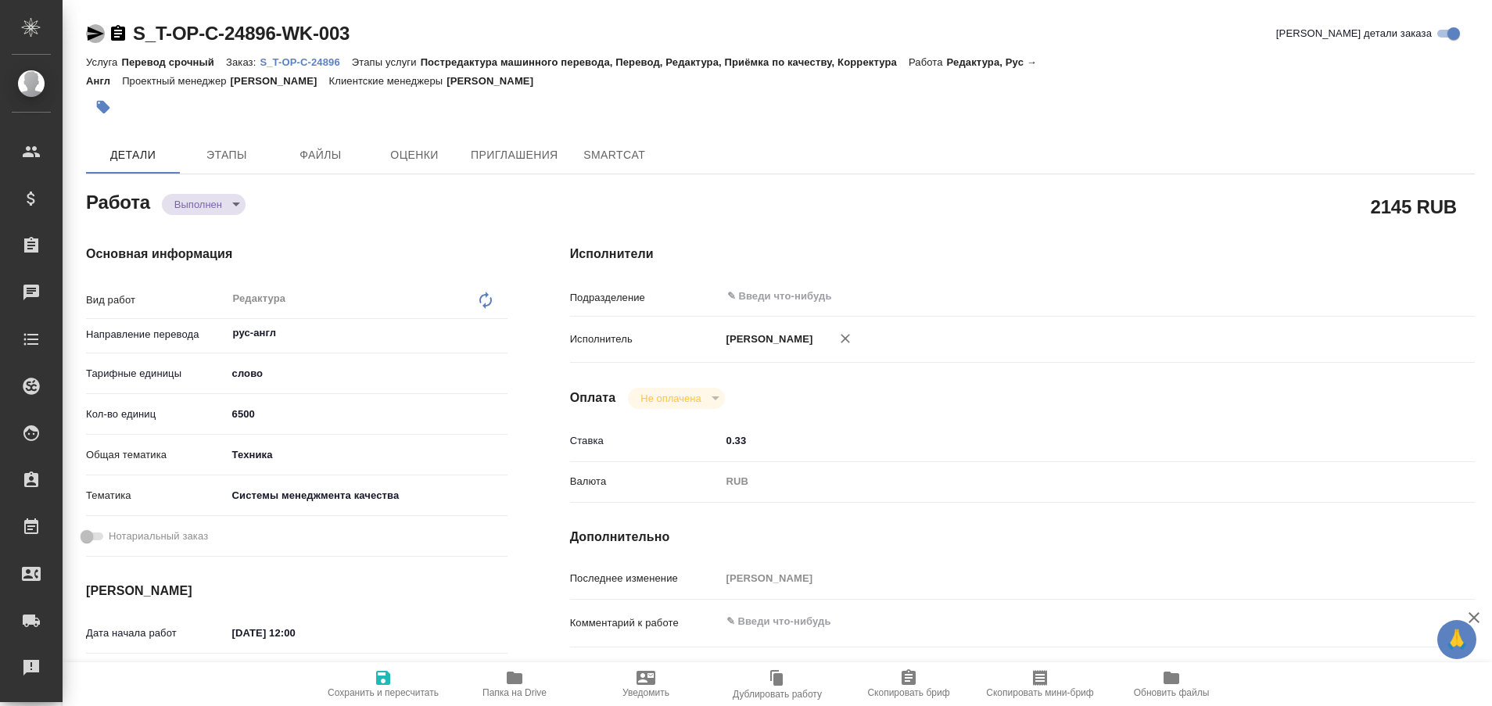
type textarea "x"
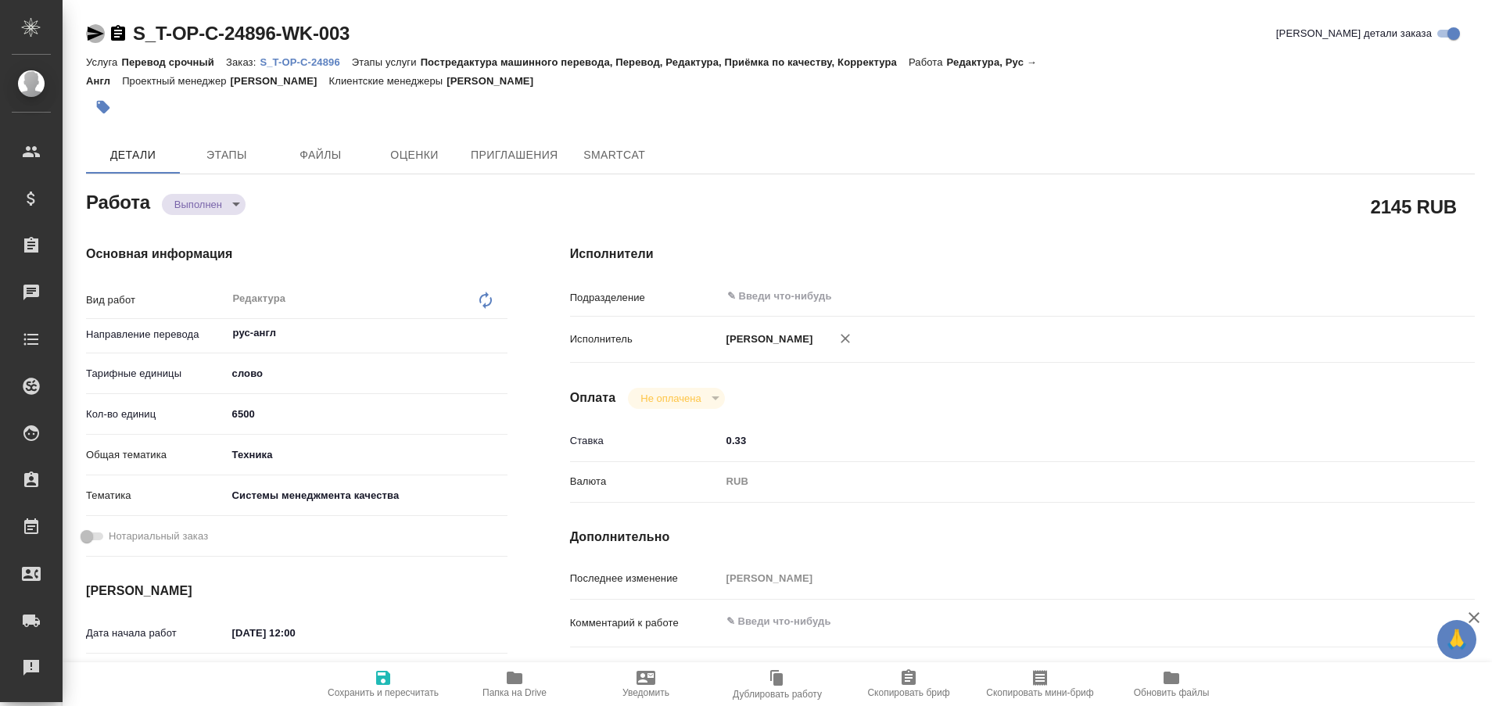
click at [92, 30] on icon "button" at bounding box center [96, 34] width 16 height 14
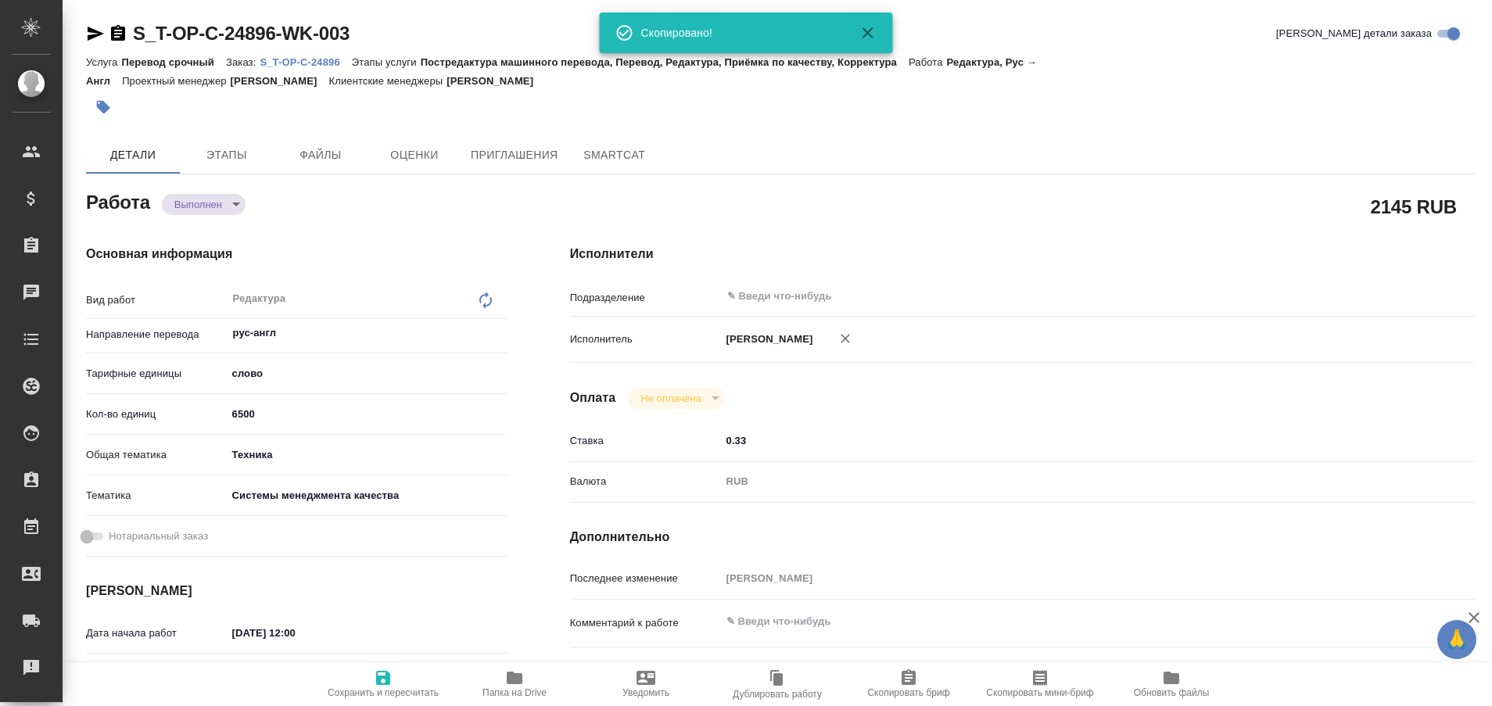
type textarea "x"
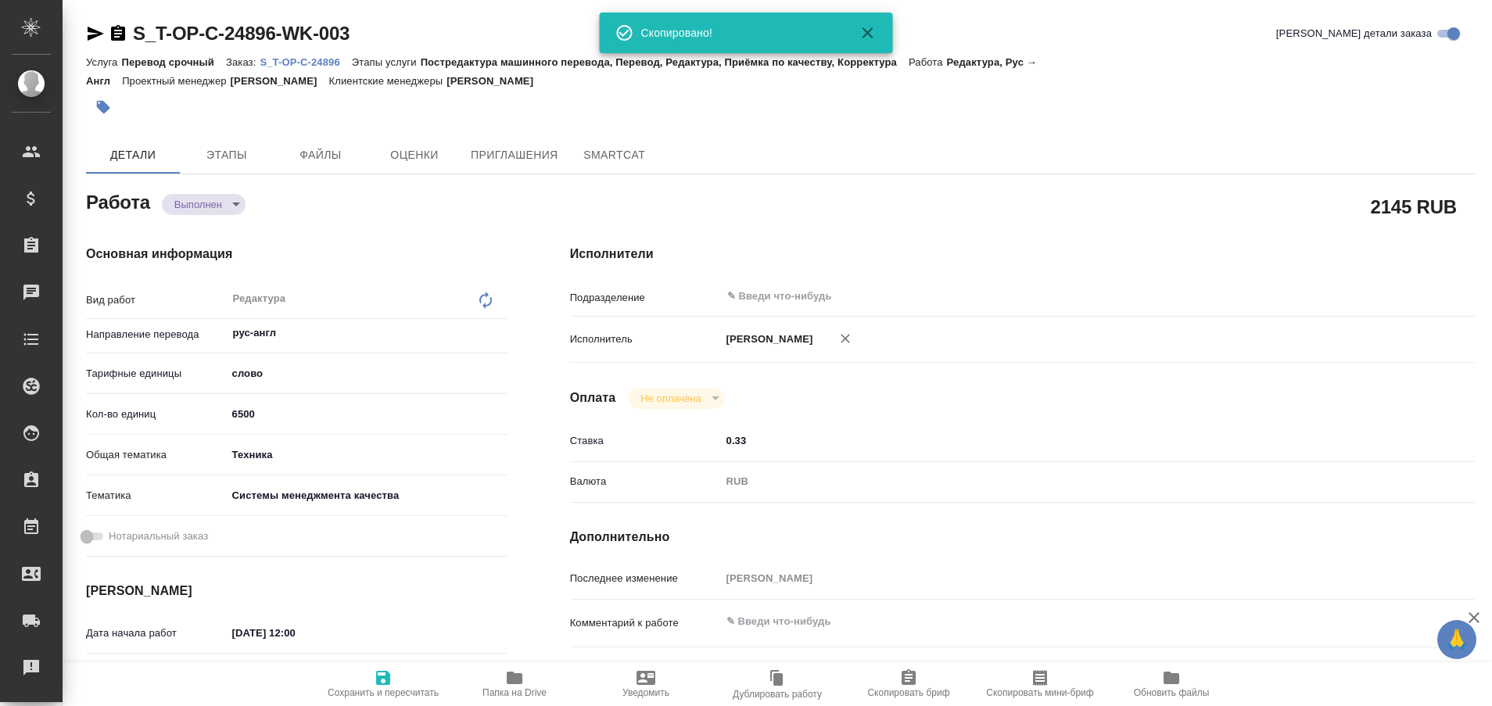
type textarea "x"
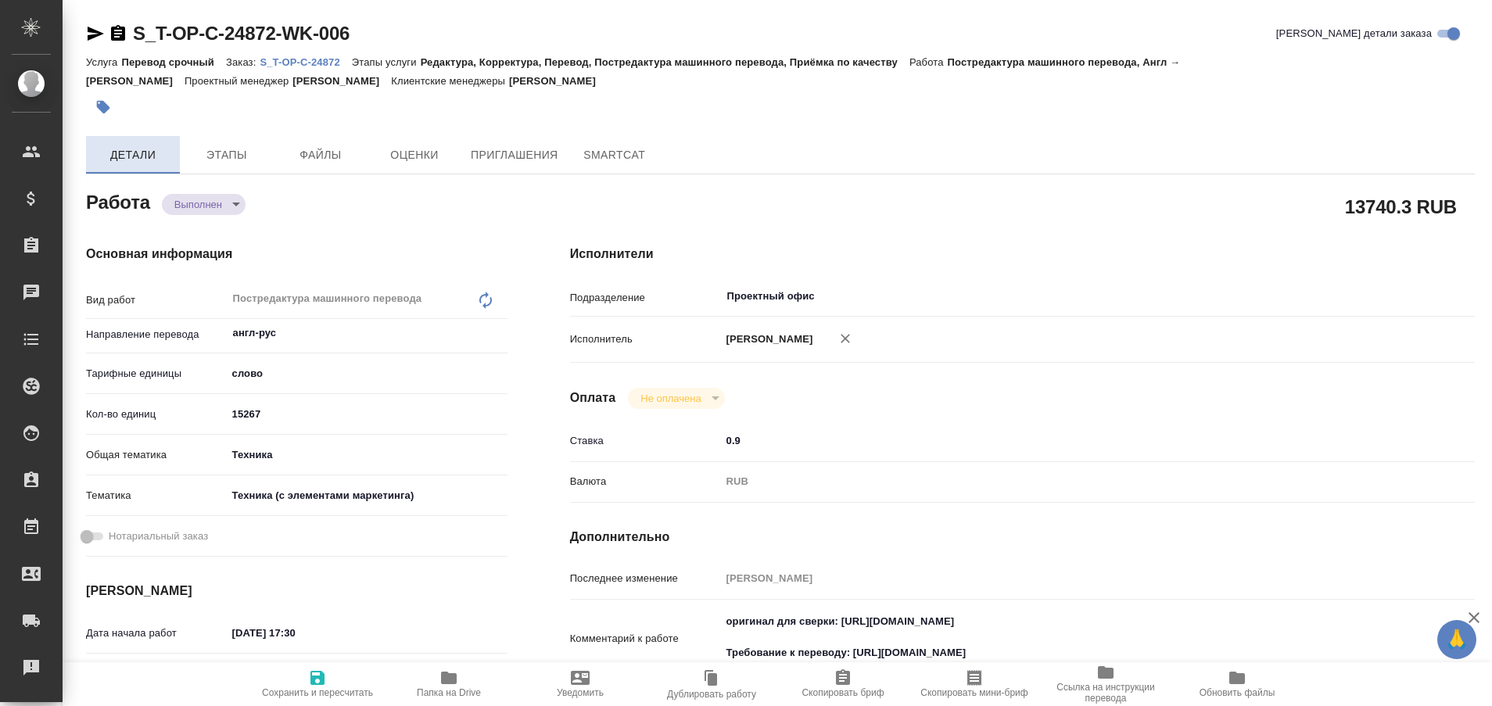
type textarea "x"
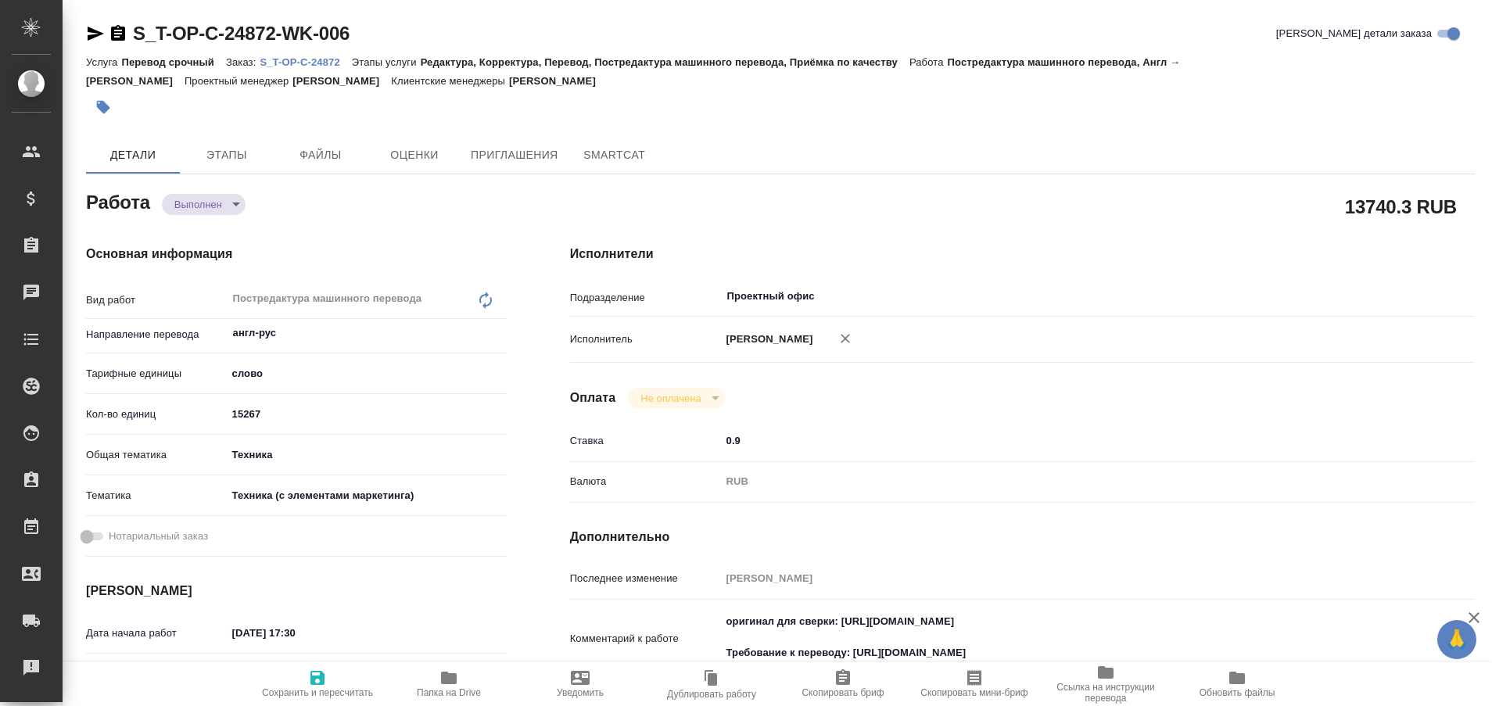
type textarea "x"
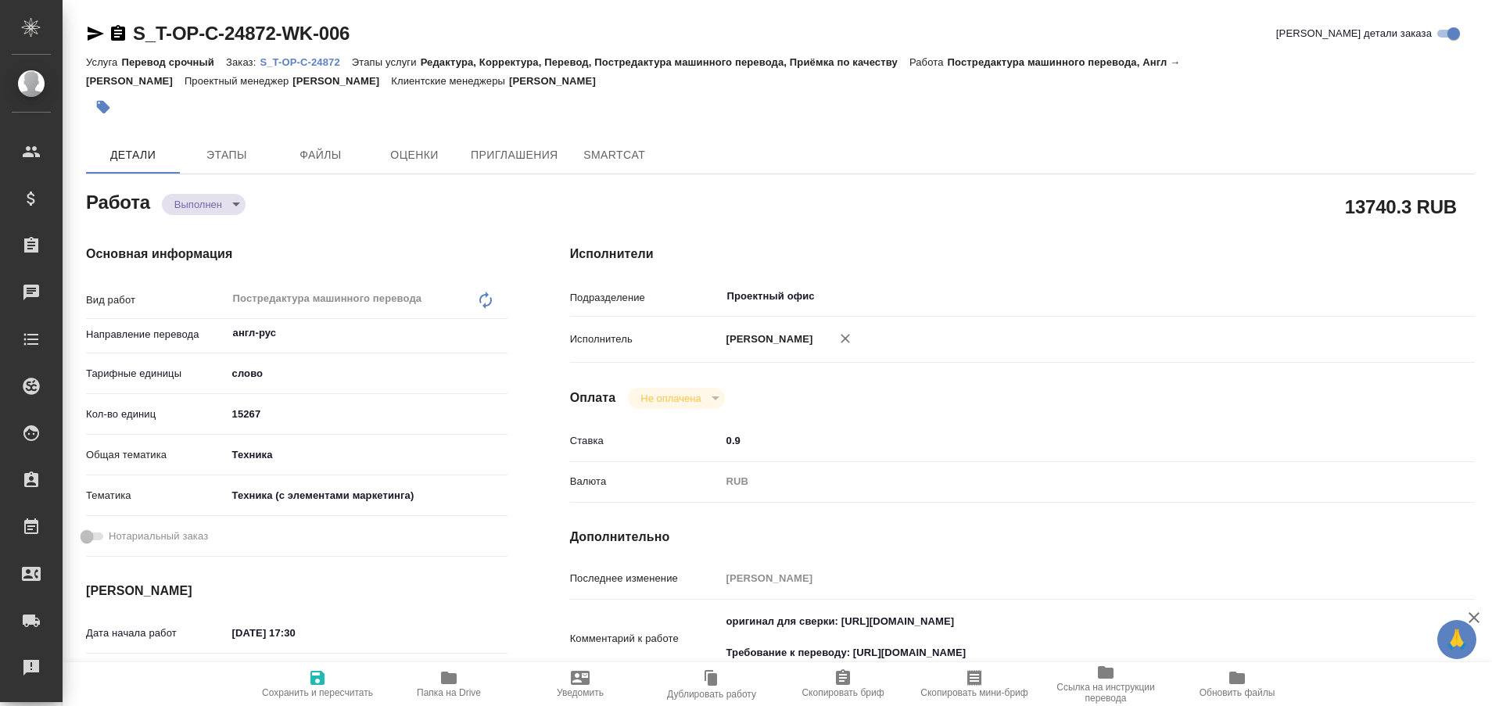
type textarea "x"
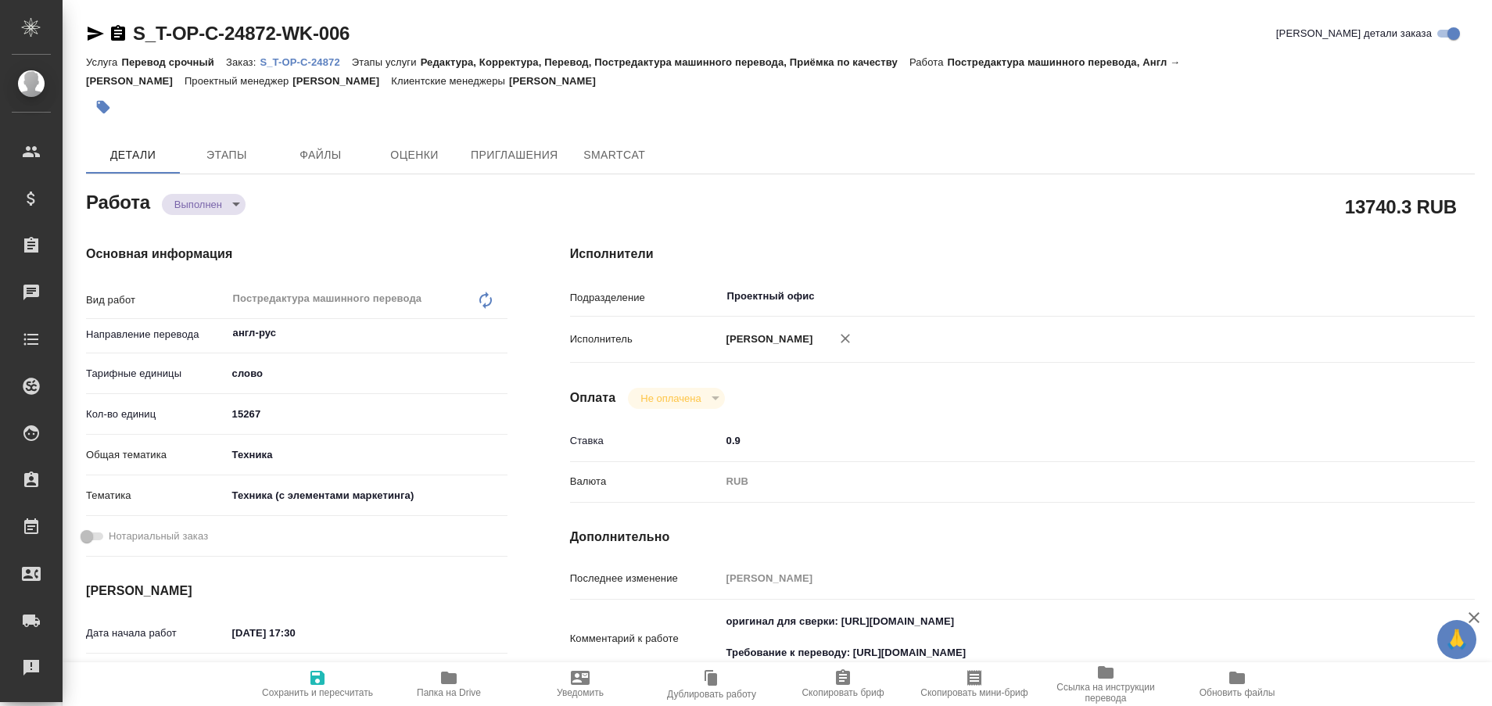
type textarea "x"
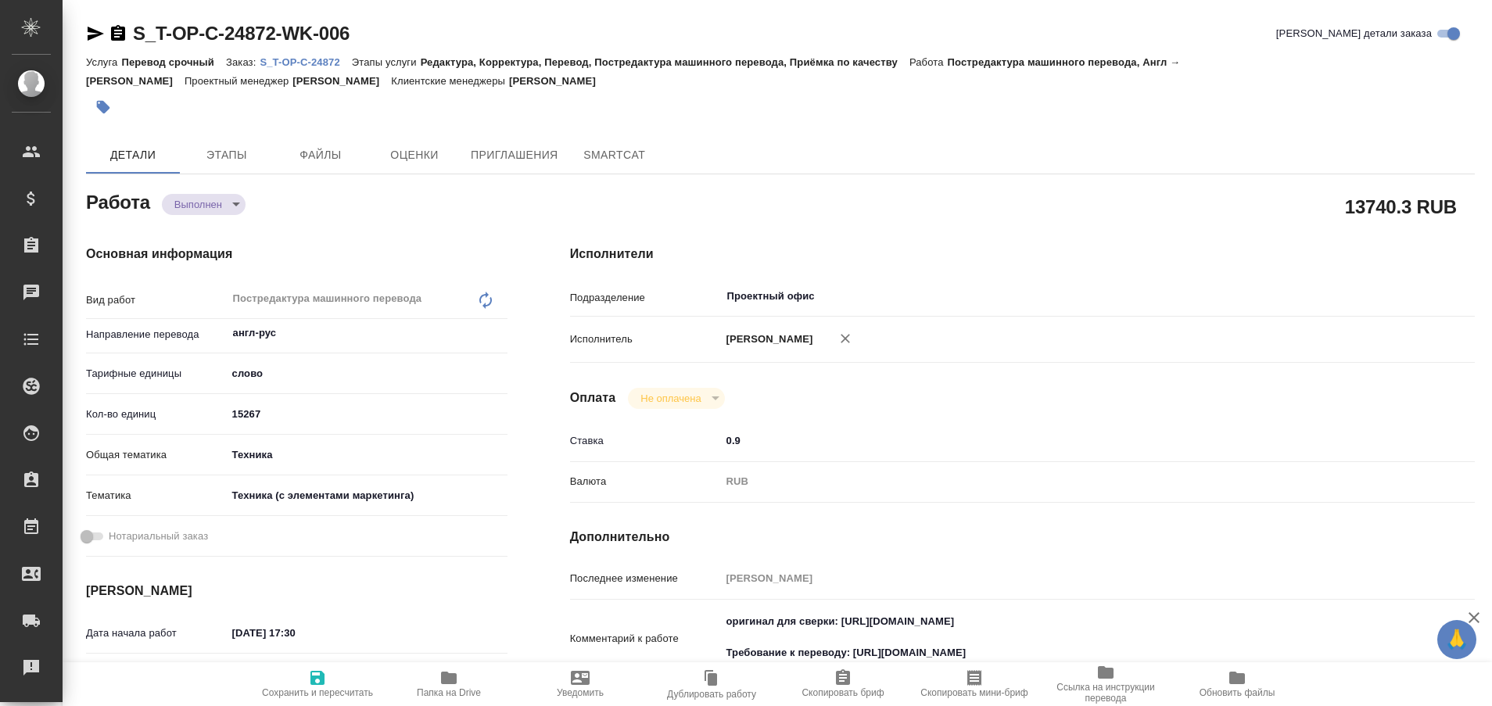
click at [88, 30] on icon "button" at bounding box center [95, 33] width 19 height 19
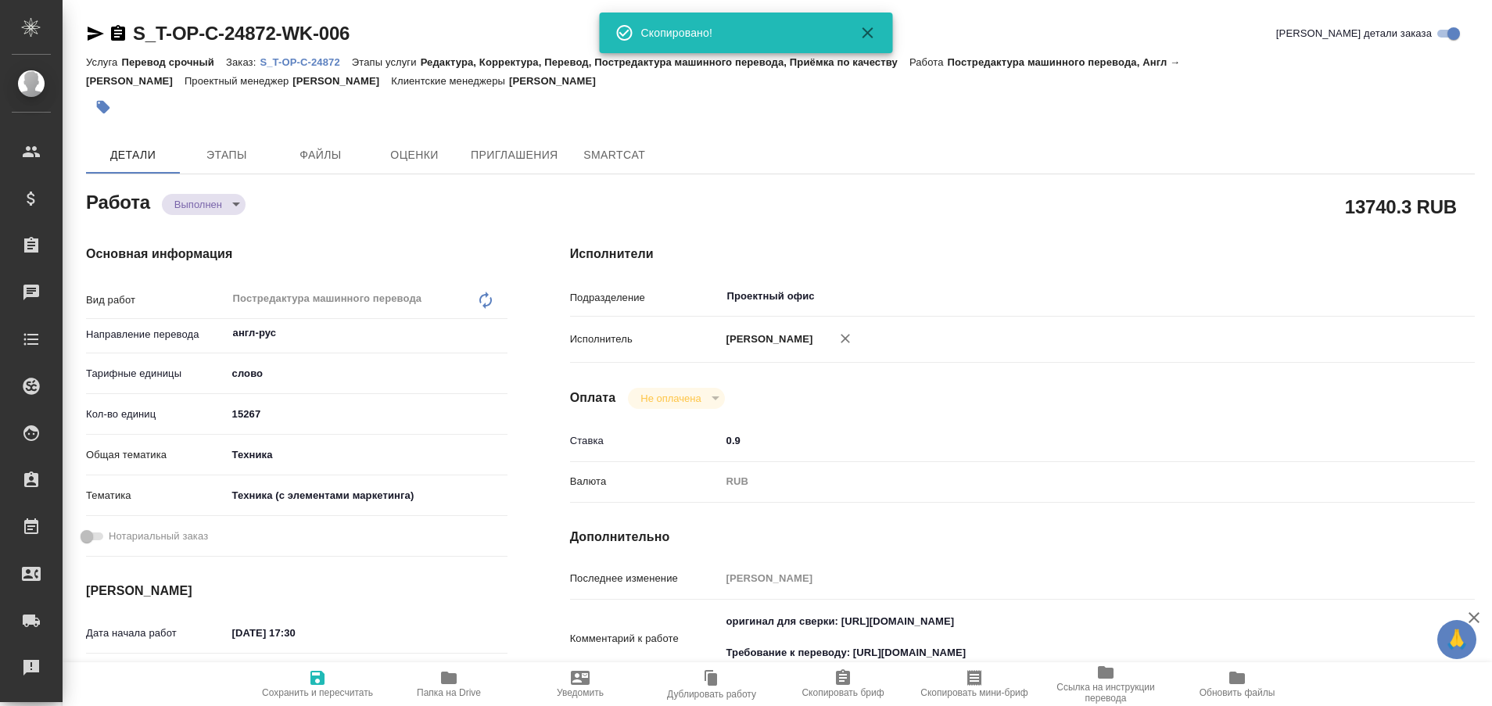
type textarea "x"
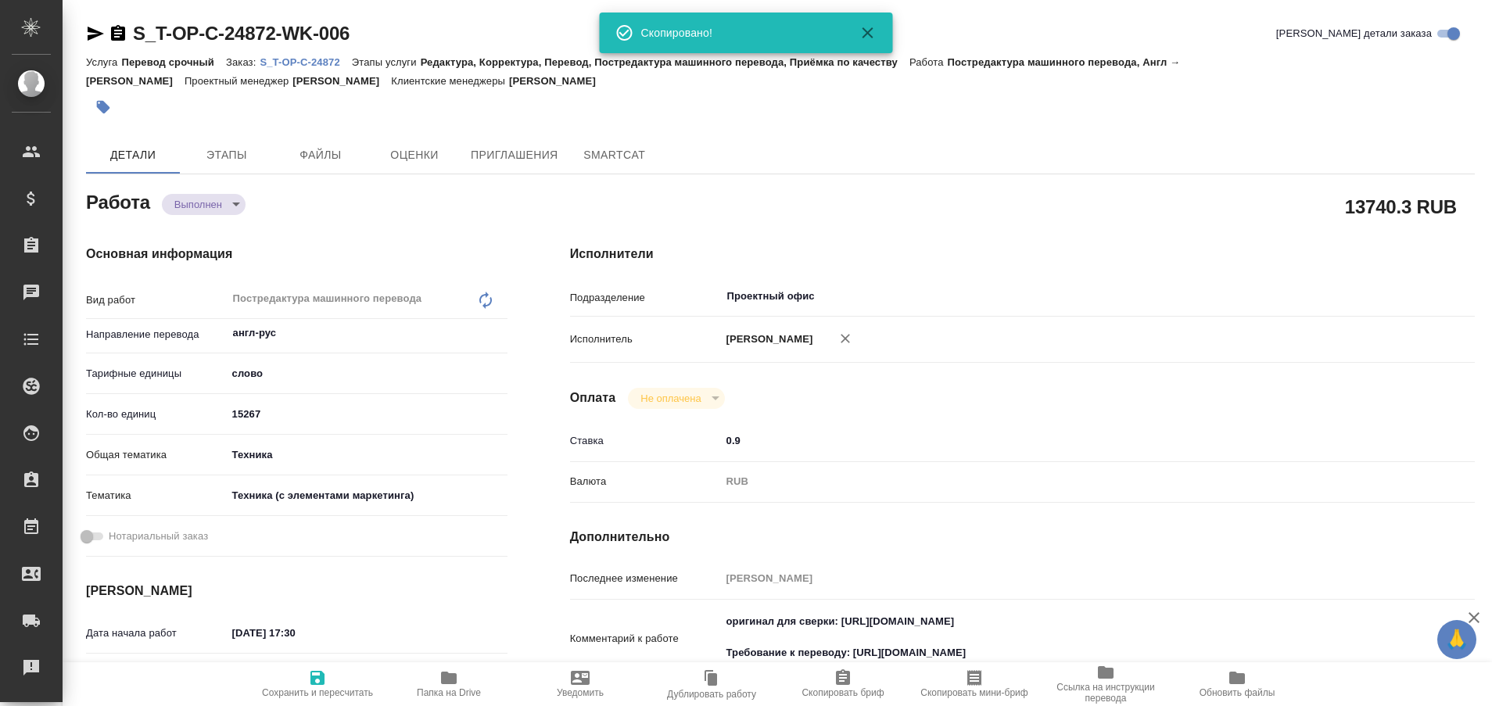
type textarea "x"
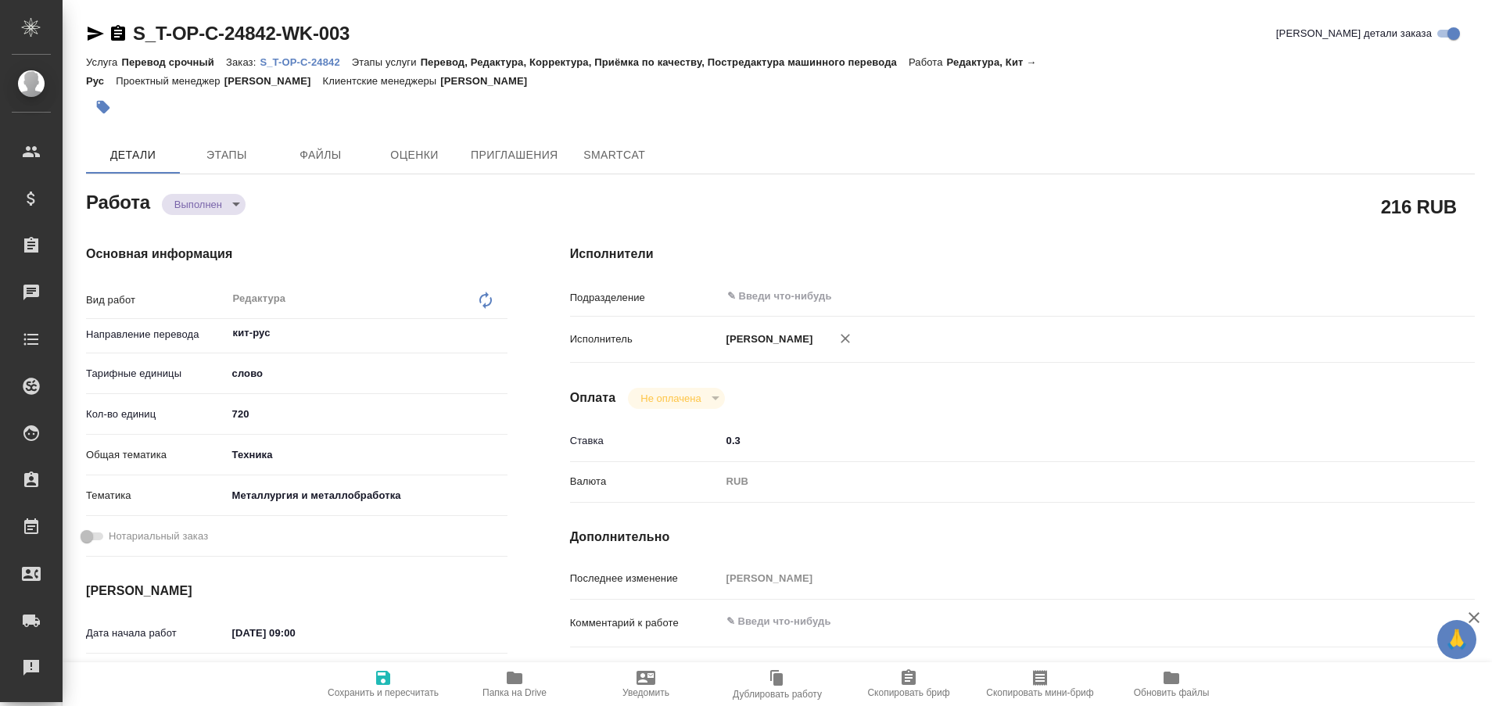
type textarea "x"
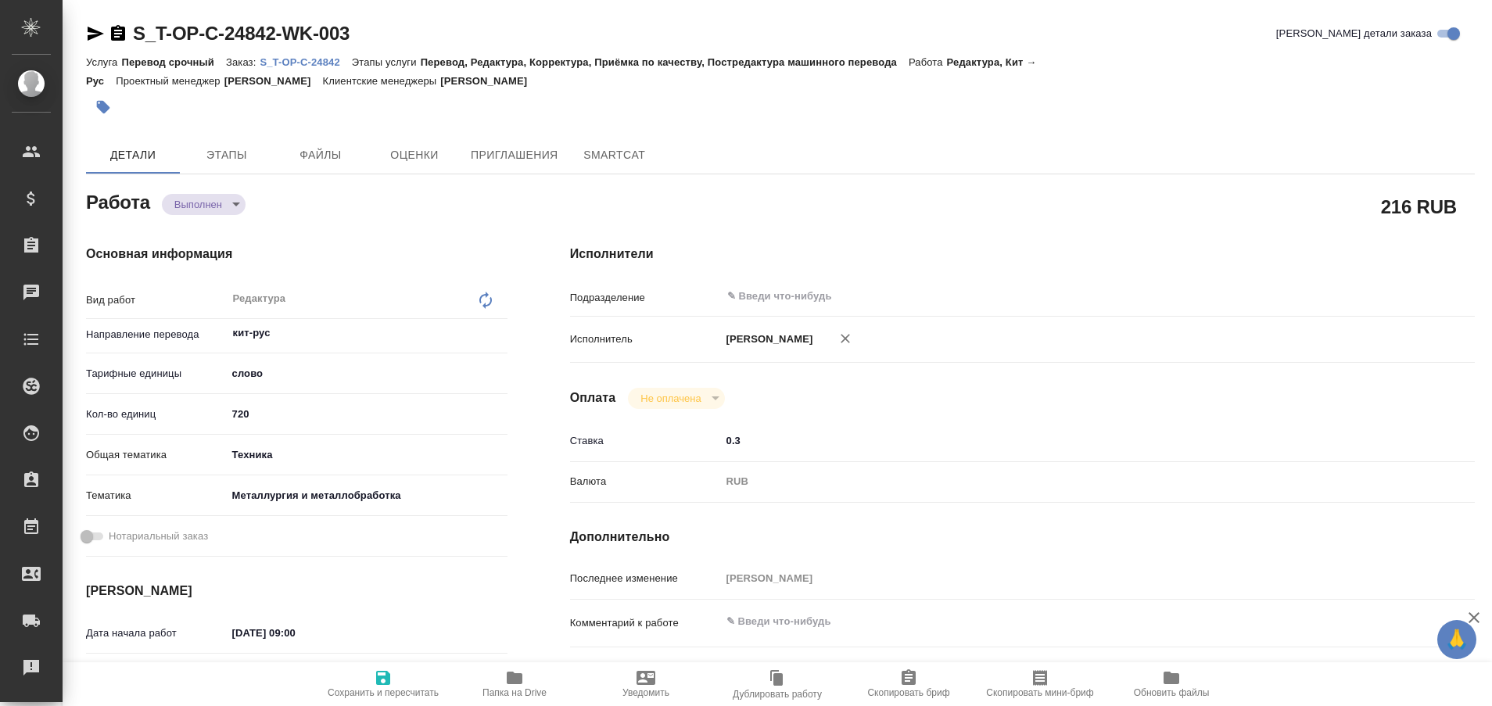
type textarea "x"
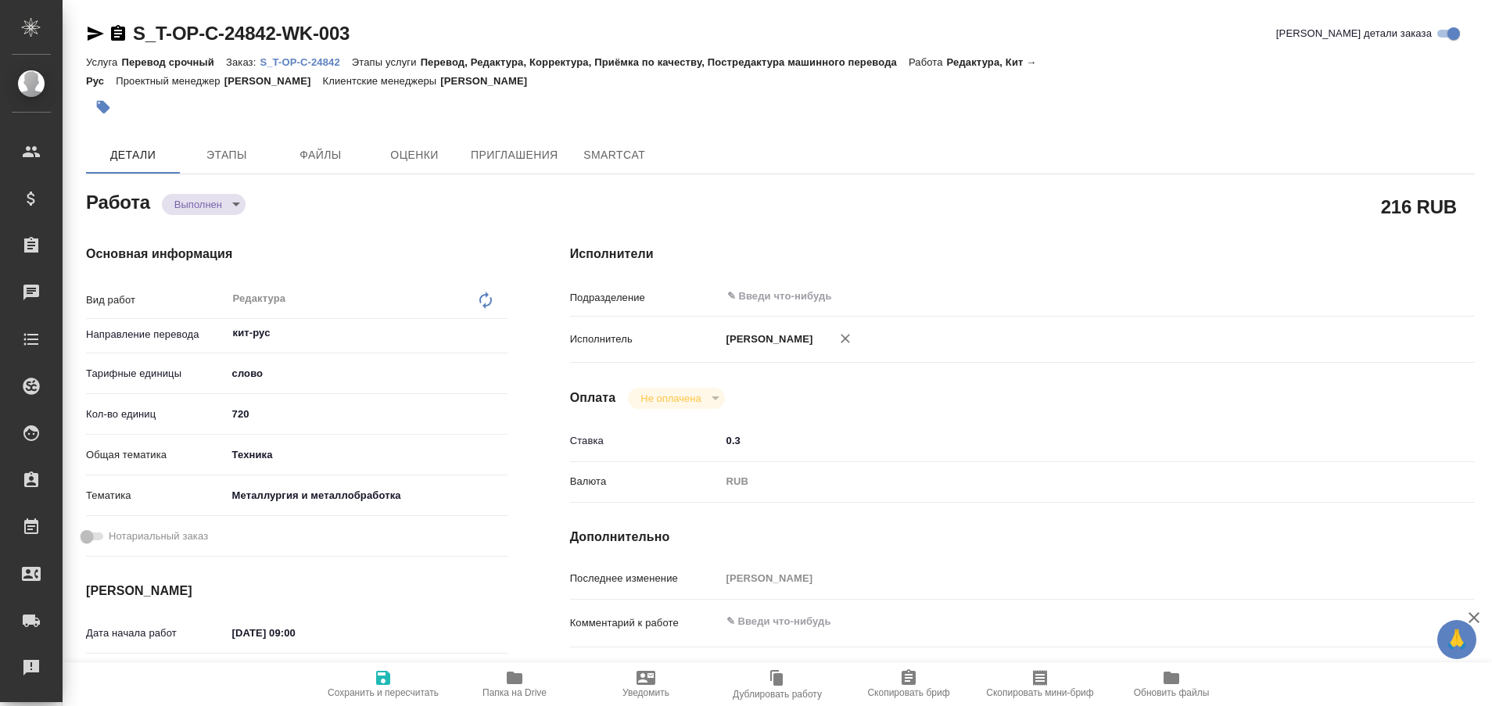
type textarea "x"
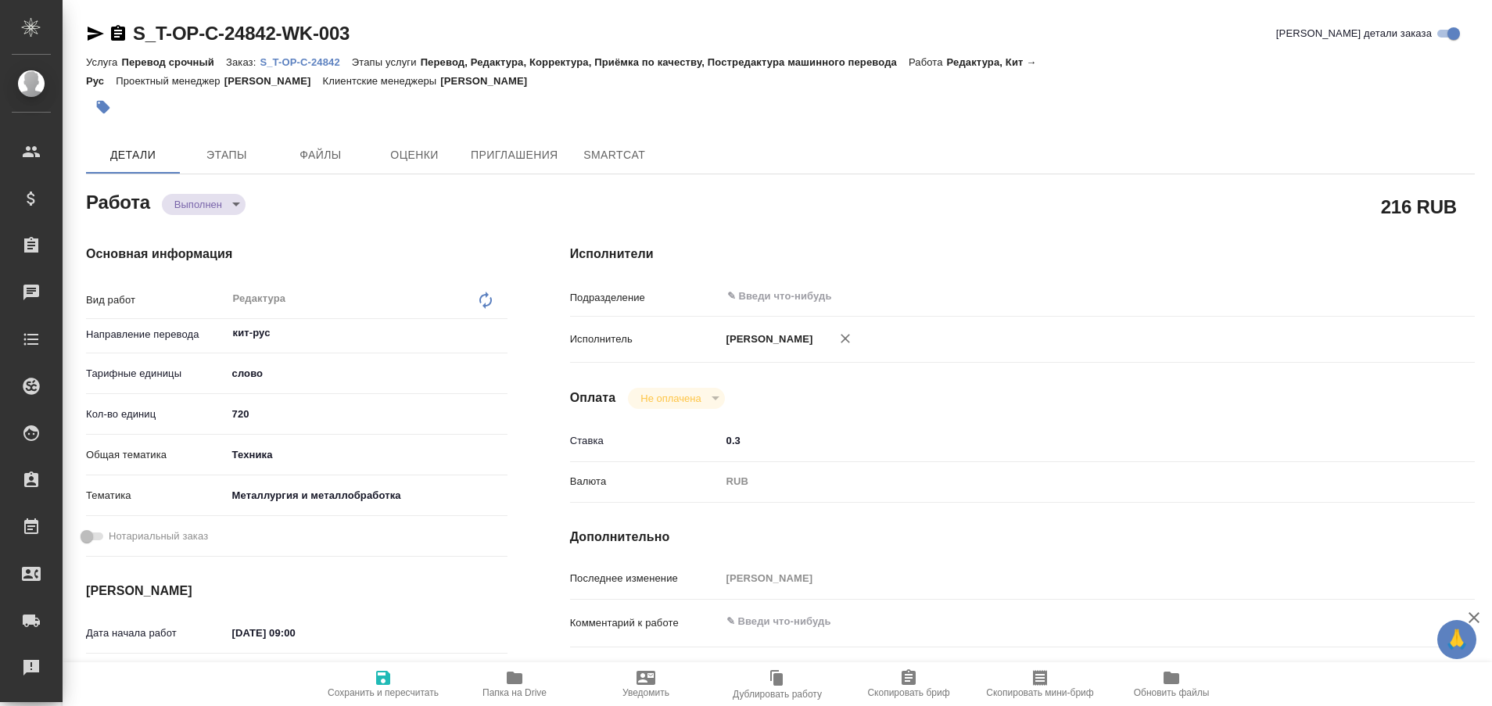
type textarea "x"
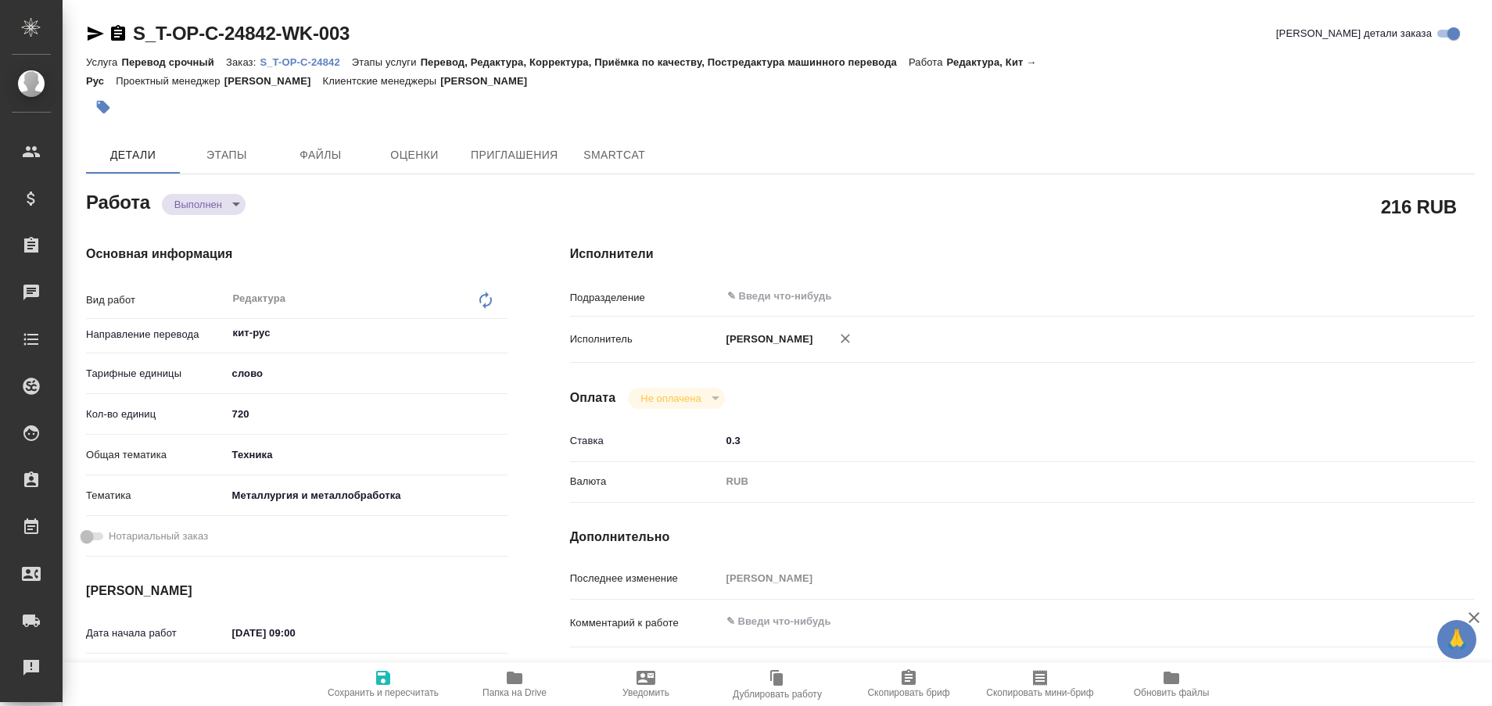
type textarea "x"
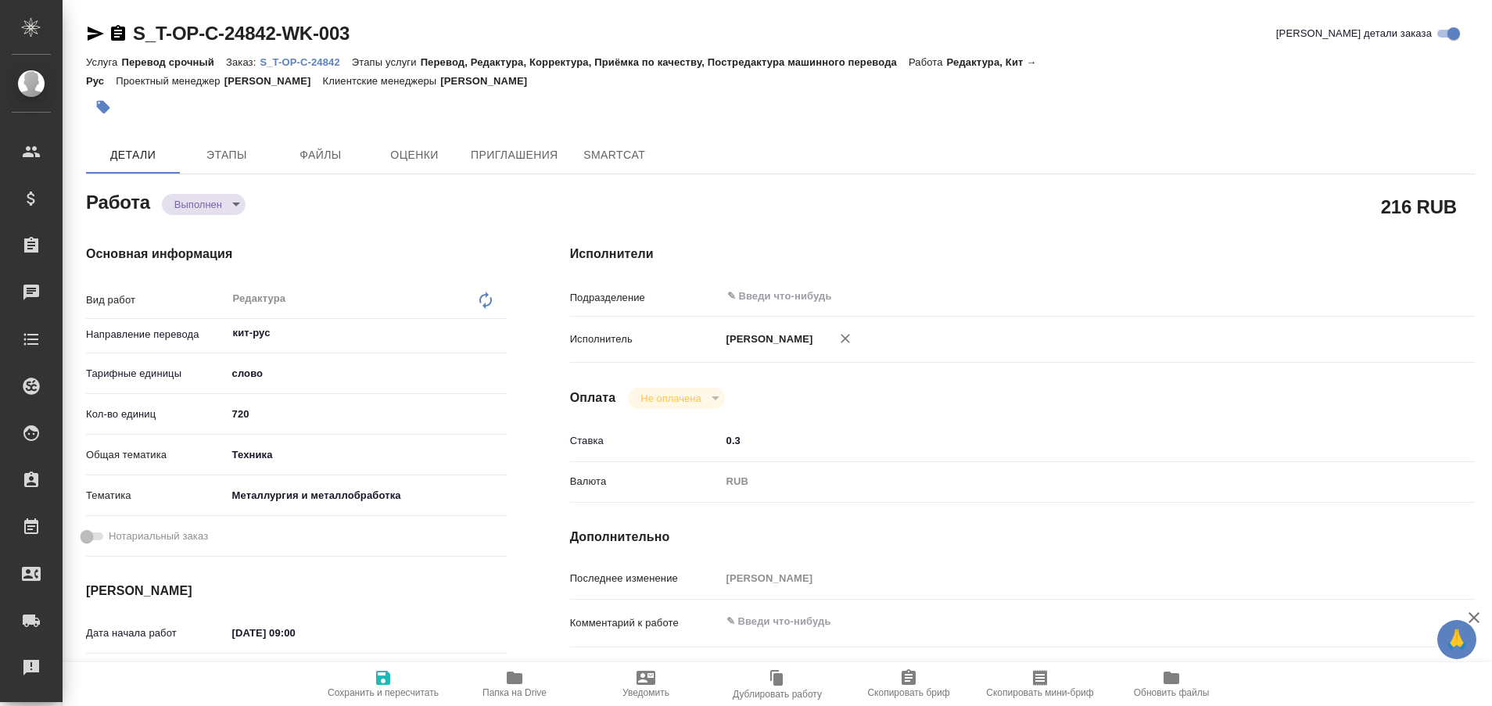
type textarea "x"
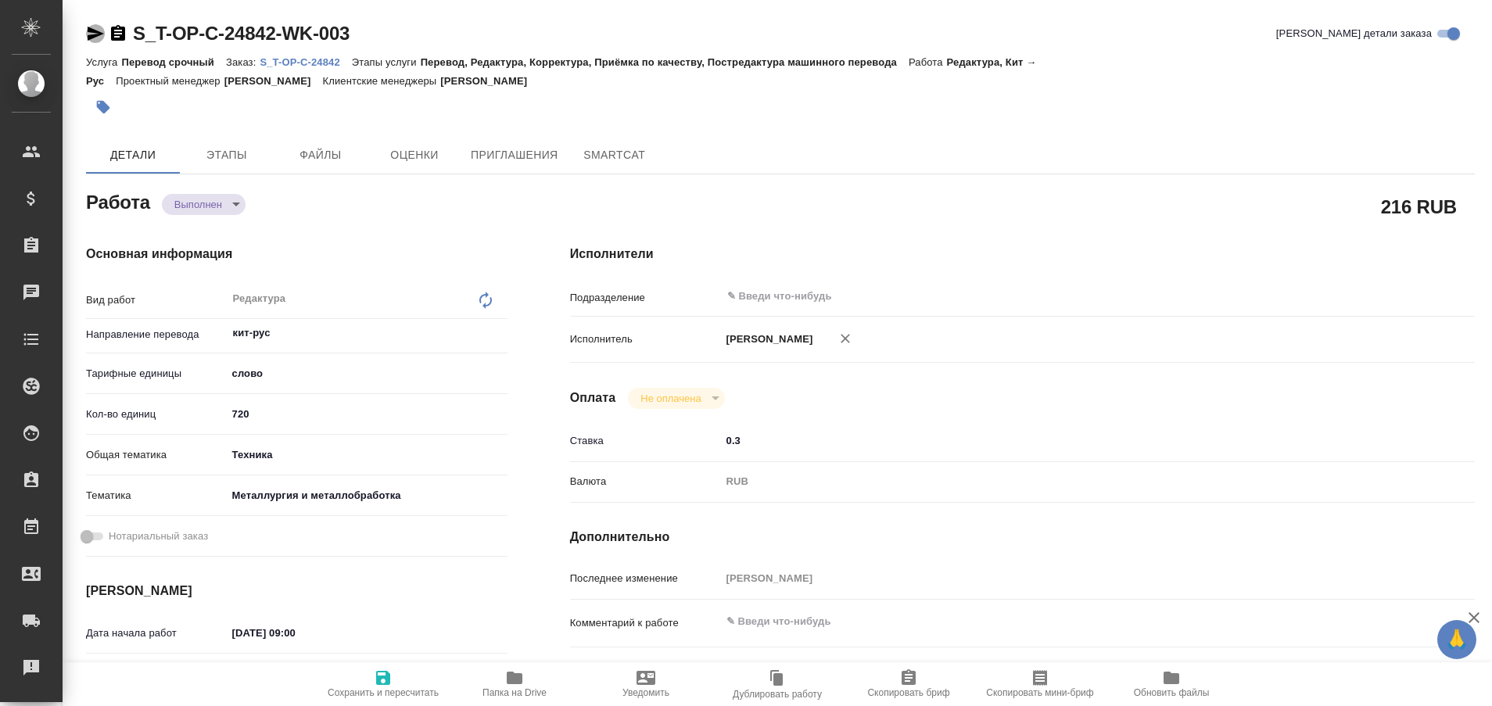
click at [91, 36] on icon "button" at bounding box center [96, 34] width 16 height 14
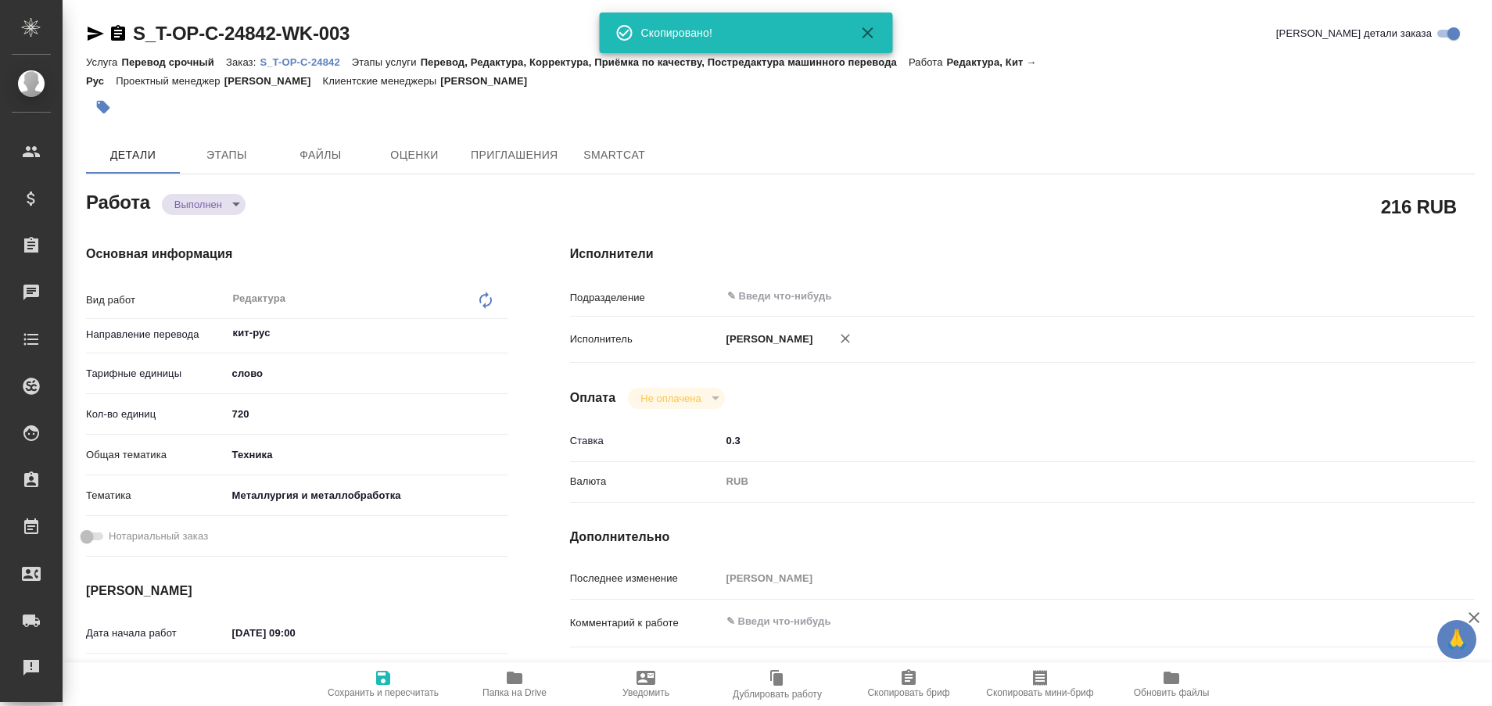
type textarea "x"
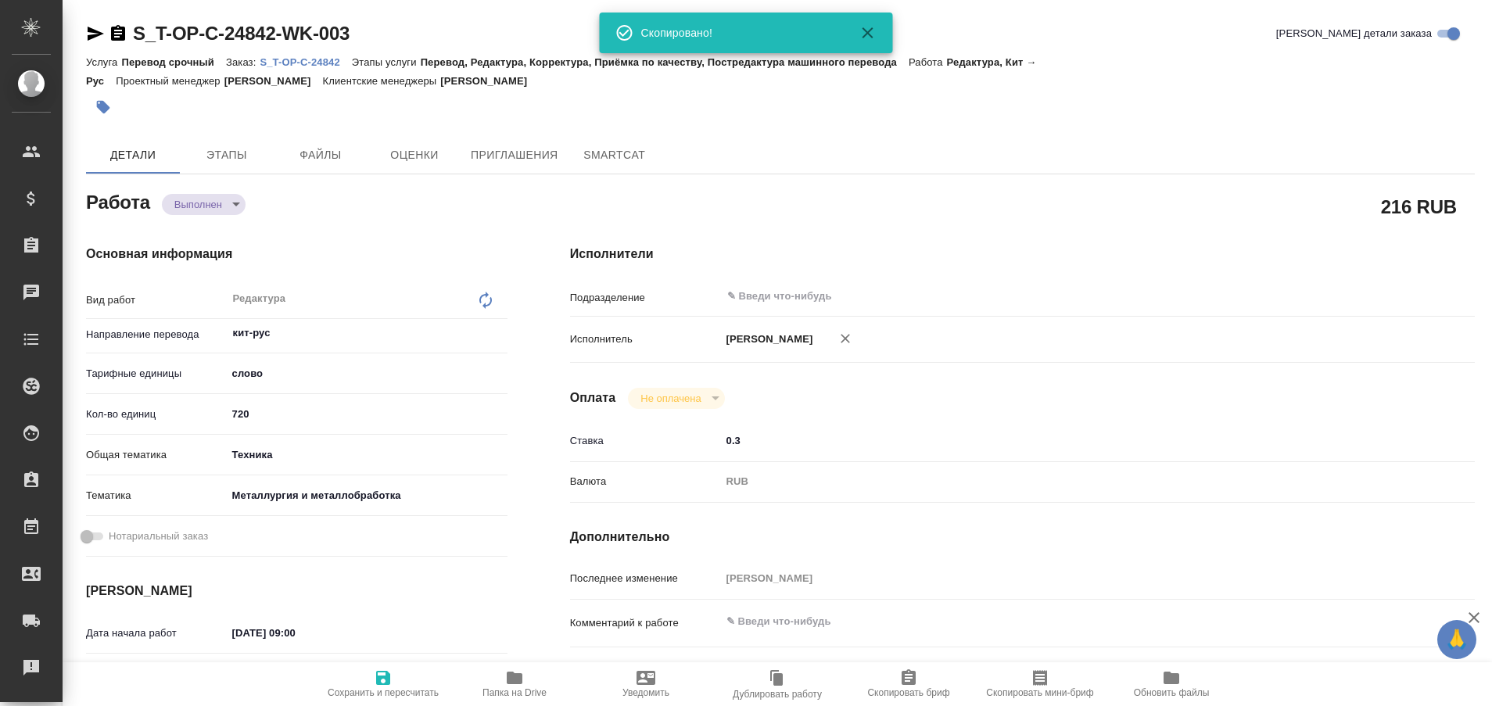
type textarea "x"
